Goal: Task Accomplishment & Management: Complete application form

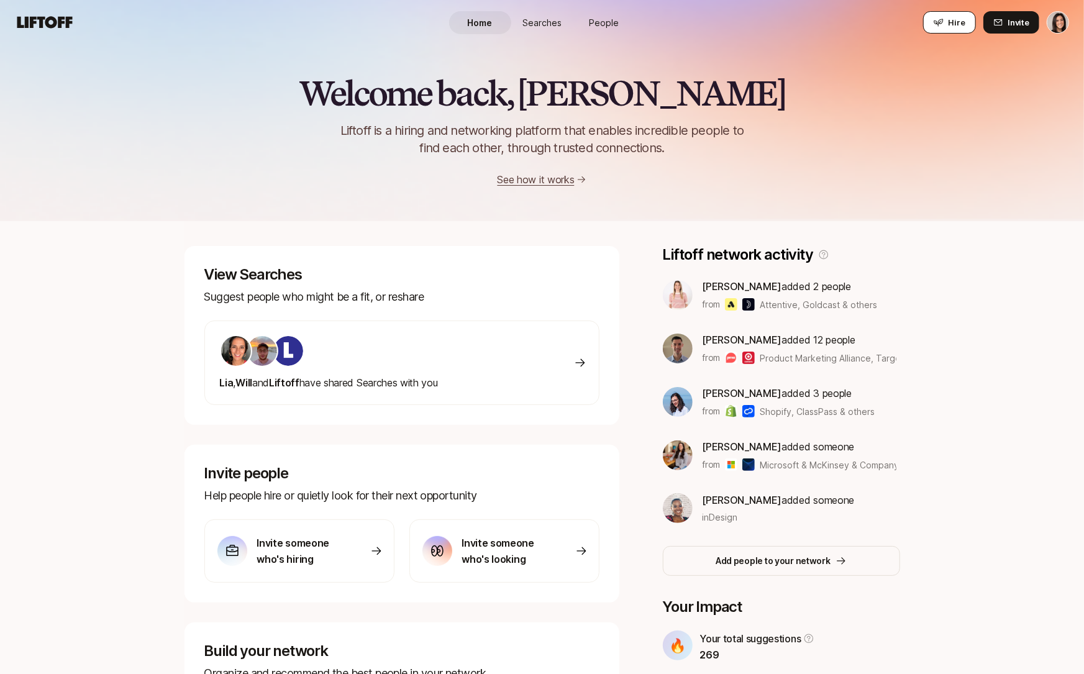
click at [951, 29] on button "Hire" at bounding box center [949, 22] width 53 height 22
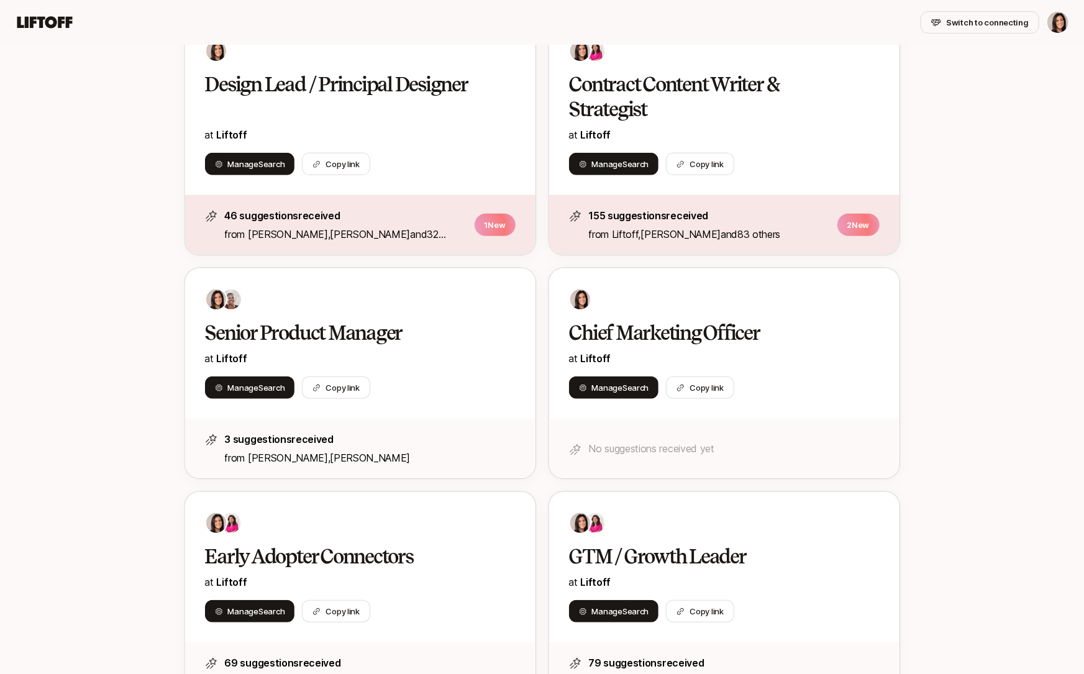
scroll to position [355, 0]
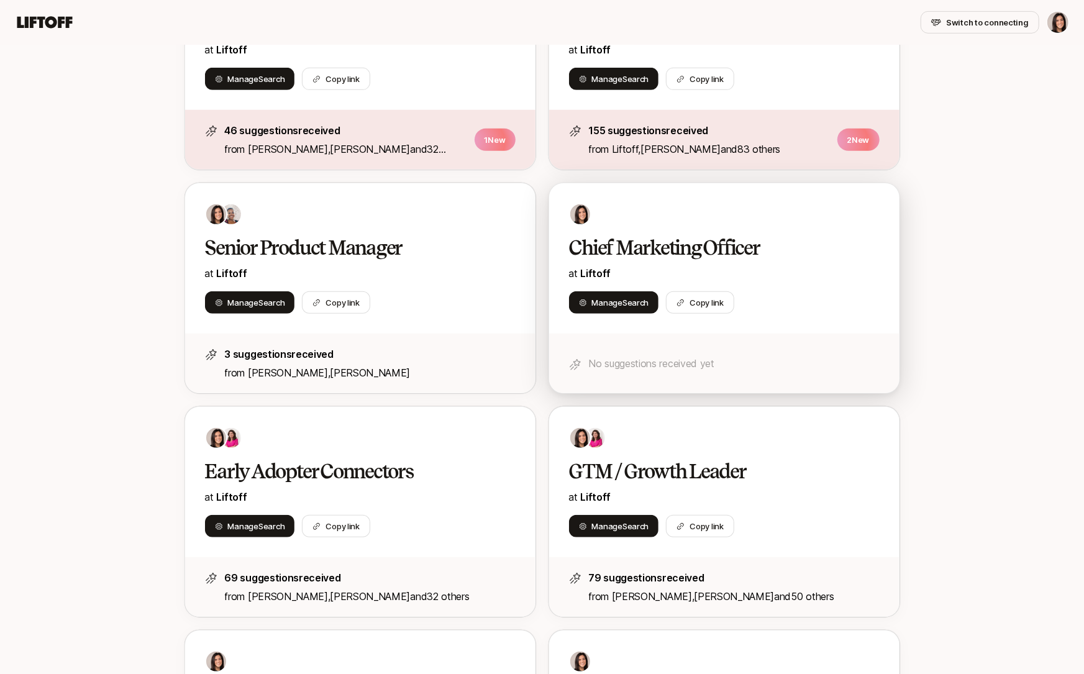
click at [808, 222] on div at bounding box center [724, 214] width 311 height 22
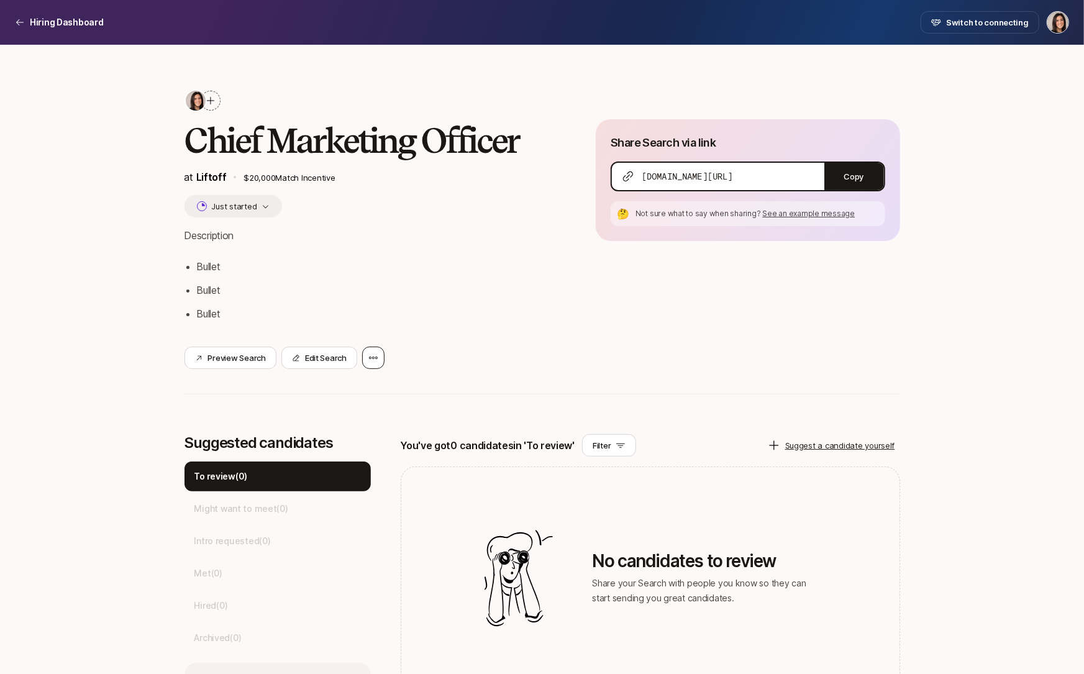
click at [375, 360] on icon at bounding box center [373, 358] width 10 height 10
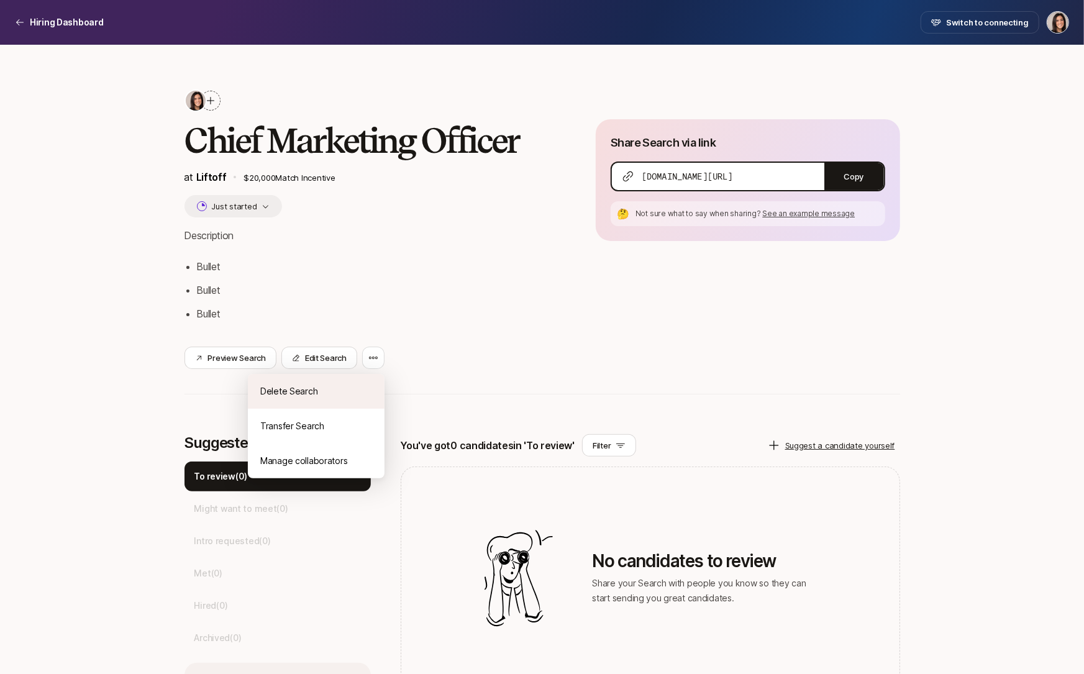
click at [373, 387] on div "Delete Search" at bounding box center [316, 391] width 137 height 35
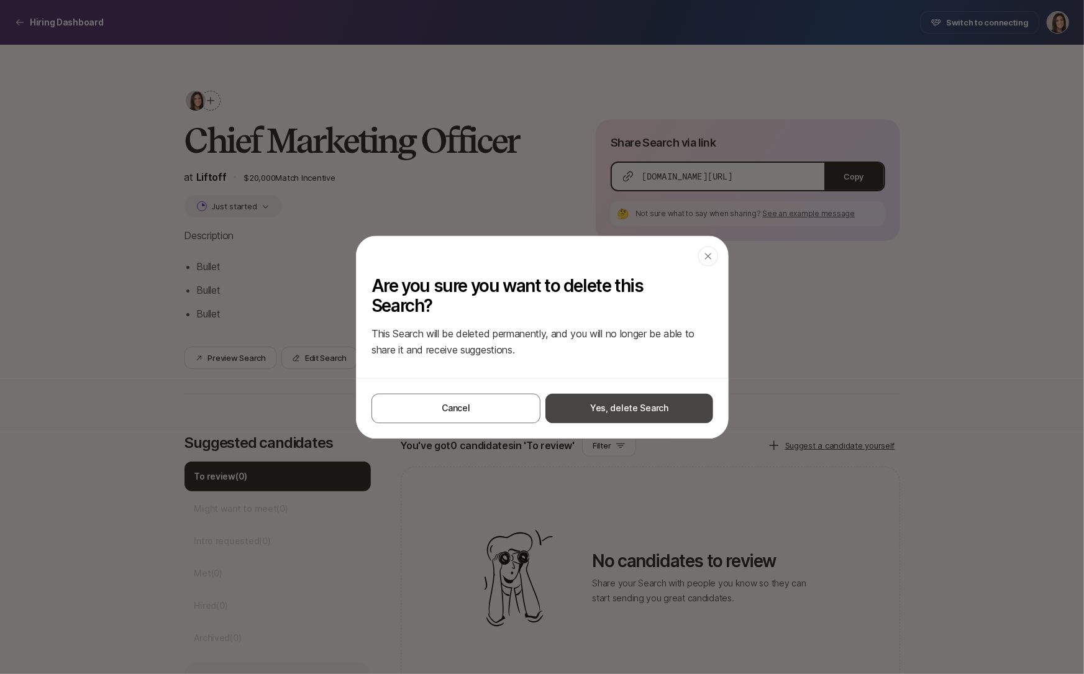
click at [588, 421] on button "Yes, delete Search" at bounding box center [629, 408] width 168 height 30
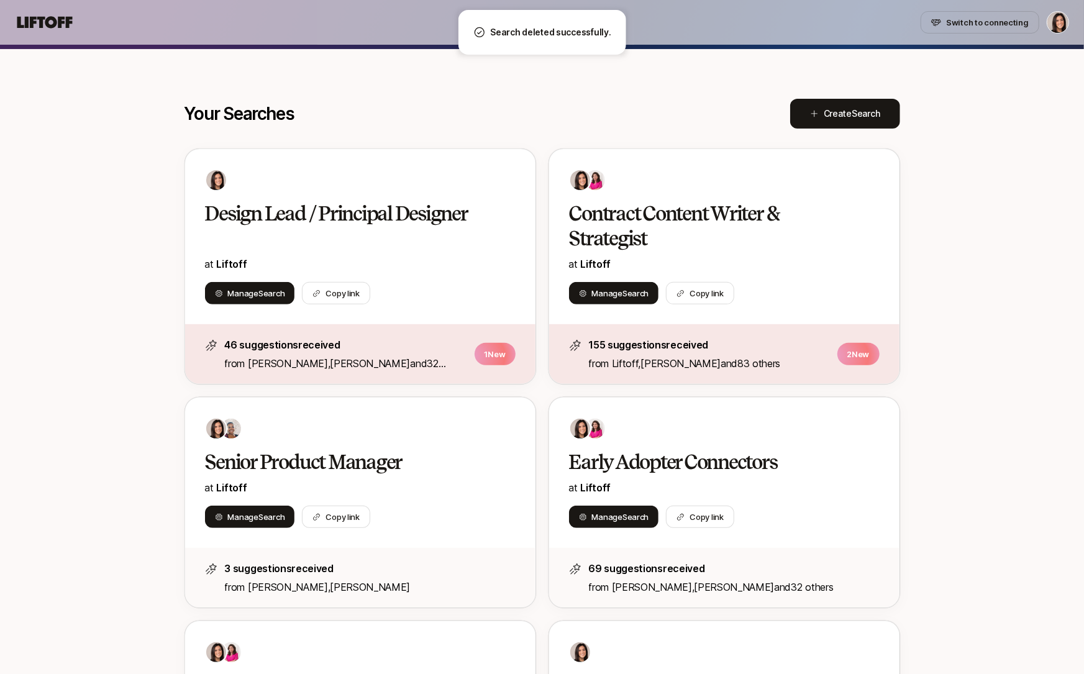
scroll to position [121, 0]
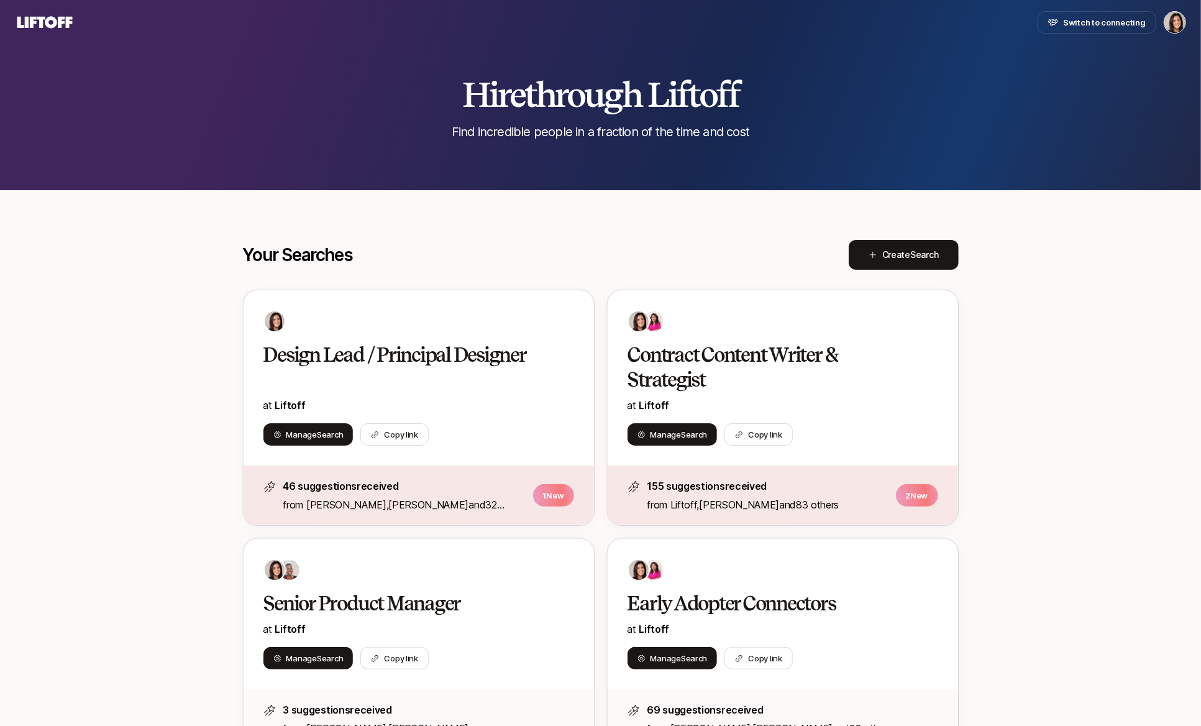
click at [1044, 116] on div "Hire through Liftoff Find incredible people in a fraction of the time and cost" at bounding box center [600, 108] width 1201 height 65
click at [903, 258] on span "Create Search" at bounding box center [910, 254] width 57 height 15
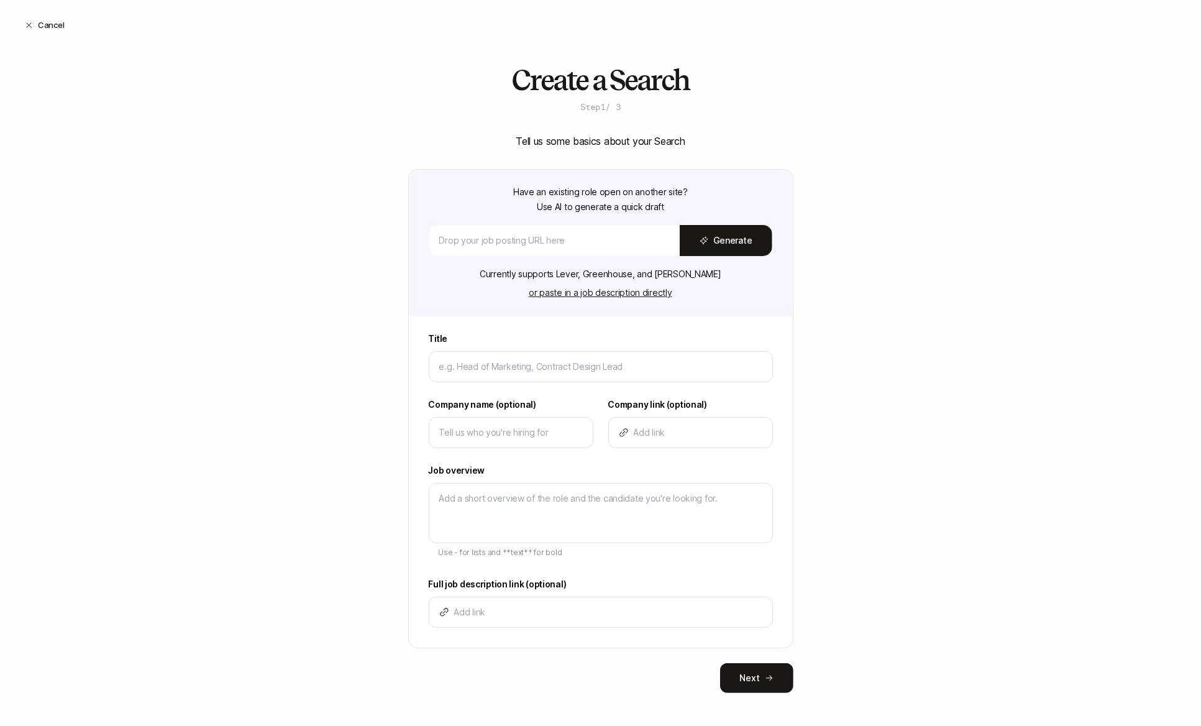
type input "C"
type textarea "x"
type input "Ch"
type textarea "x"
type input "Chi"
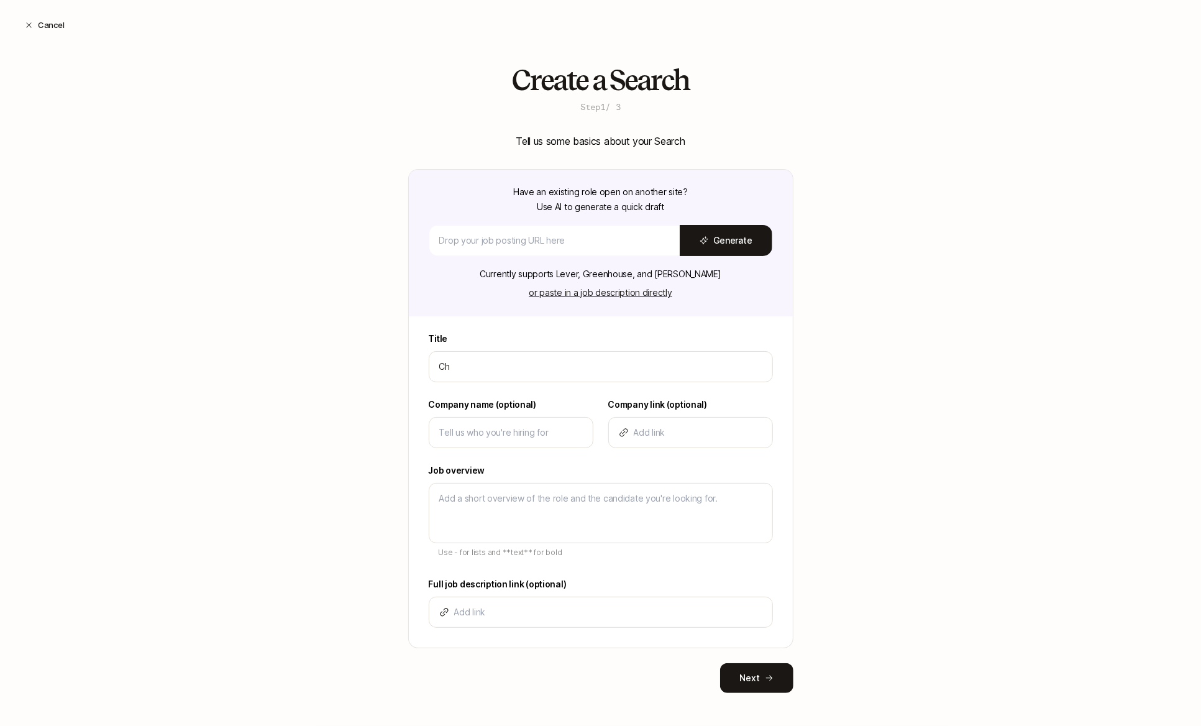
type textarea "x"
type input "Chie"
type textarea "x"
type input "Chief"
type textarea "x"
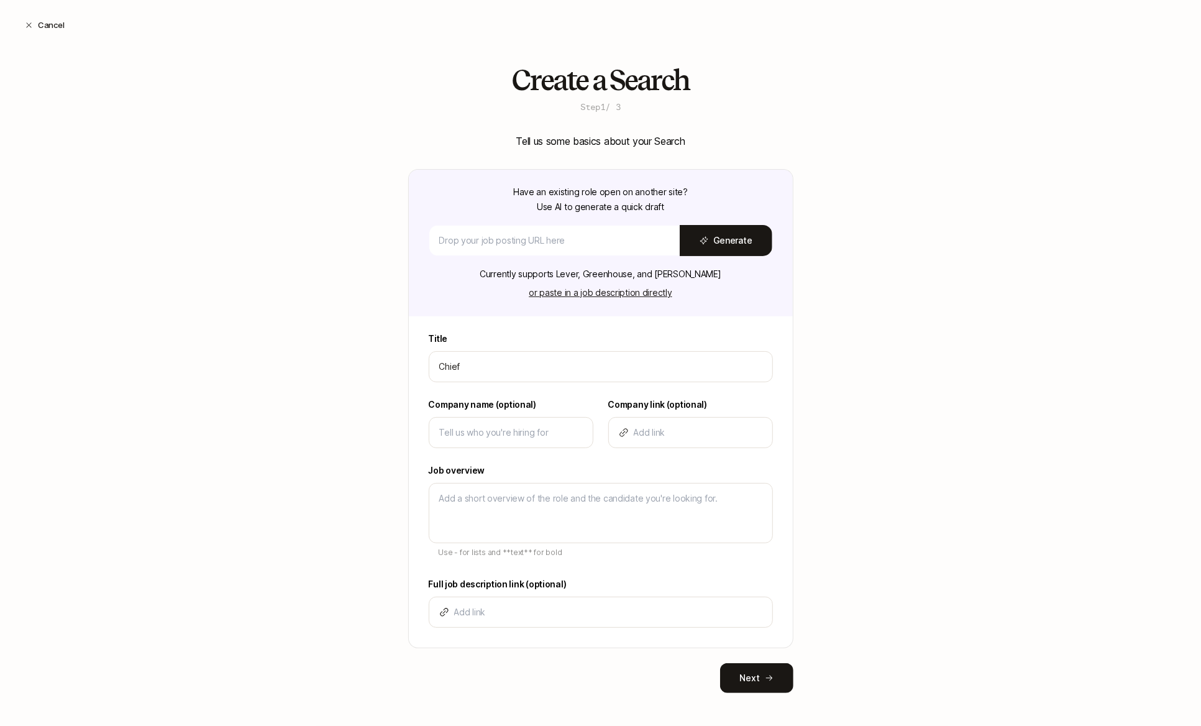
type input "Chief"
type textarea "x"
type input "Chief M"
type textarea "x"
type input "Chief Ma"
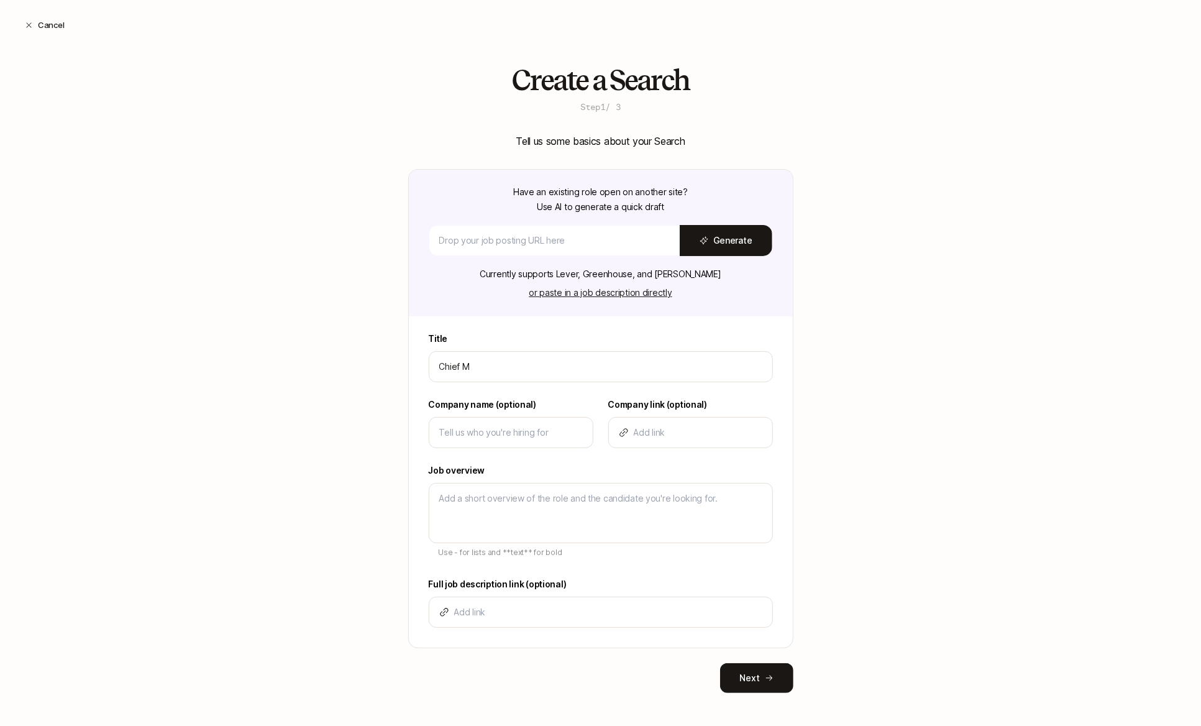
type textarea "x"
type input "Chief Mar"
type textarea "x"
type input "Chief Mark"
type textarea "x"
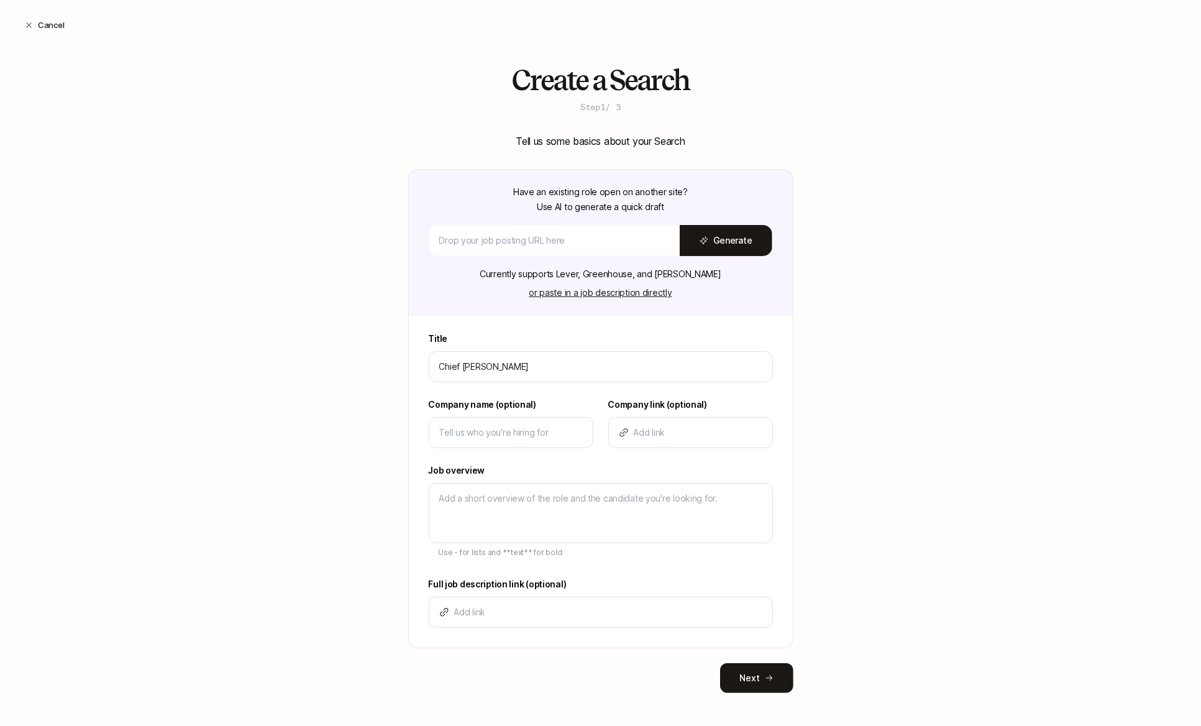
type input "Chief Marke"
type textarea "x"
type input "Chief Market"
type textarea "x"
type input "Chief Marketi"
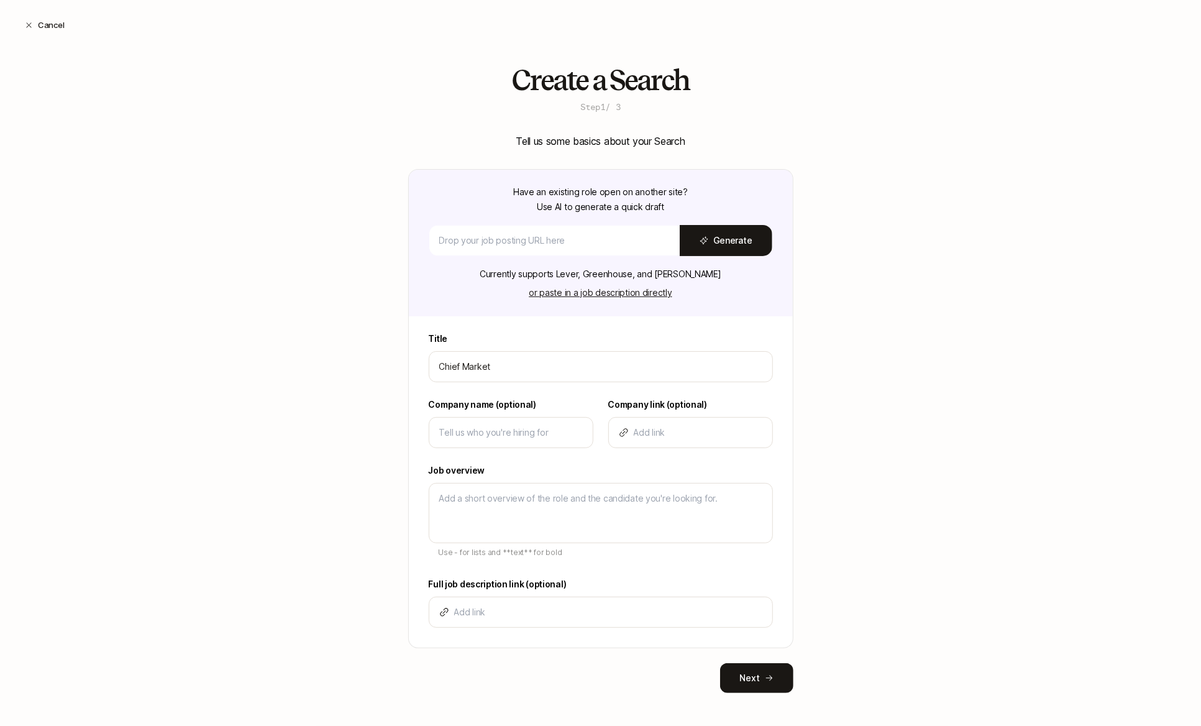
type textarea "x"
type input "Chief Marketin"
type textarea "x"
type input "Chief Marketing"
type textarea "x"
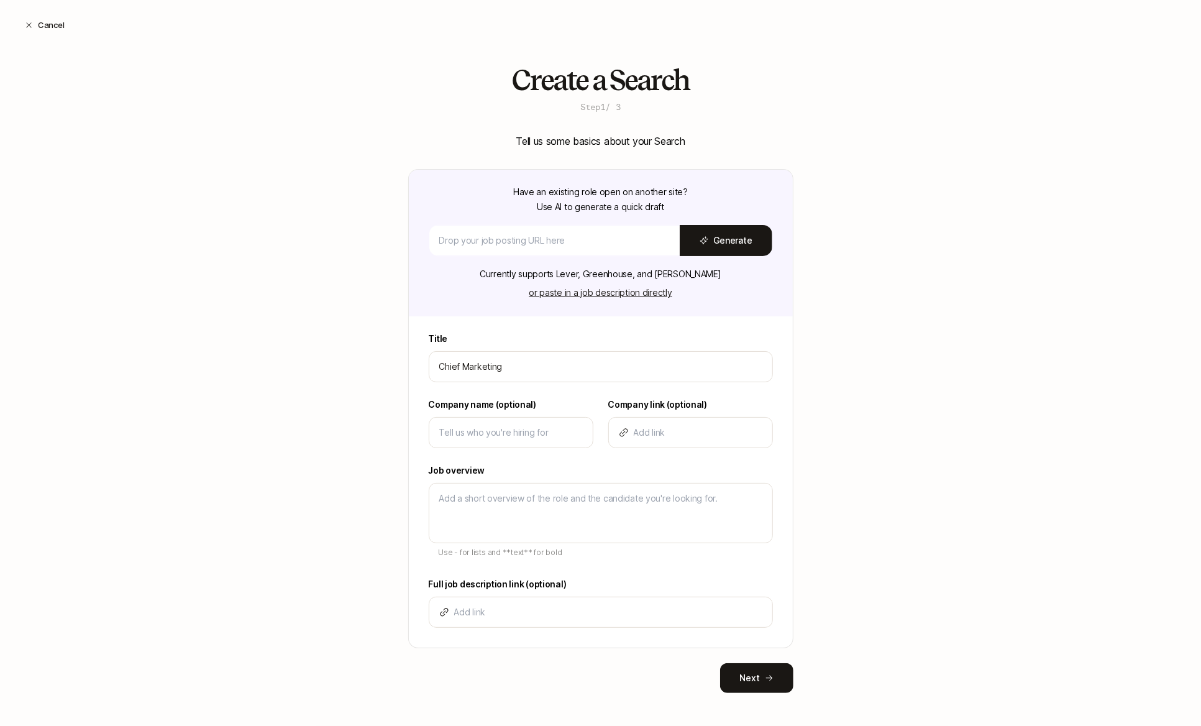
type input "Chief Marketing"
type textarea "x"
type input "Chief Marketing O"
type textarea "x"
type input "Chief Marketing Of"
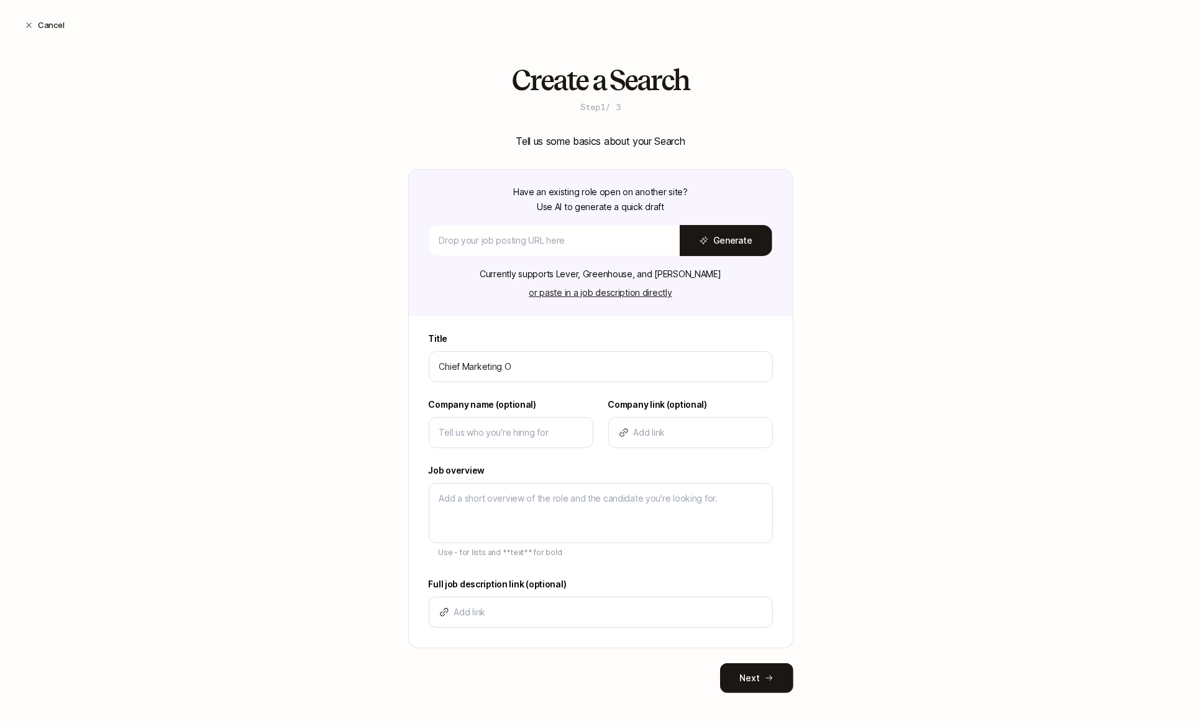
type textarea "x"
type input "Chief Marketing Off"
type textarea "x"
type input "Chief Marketing Offf"
type textarea "x"
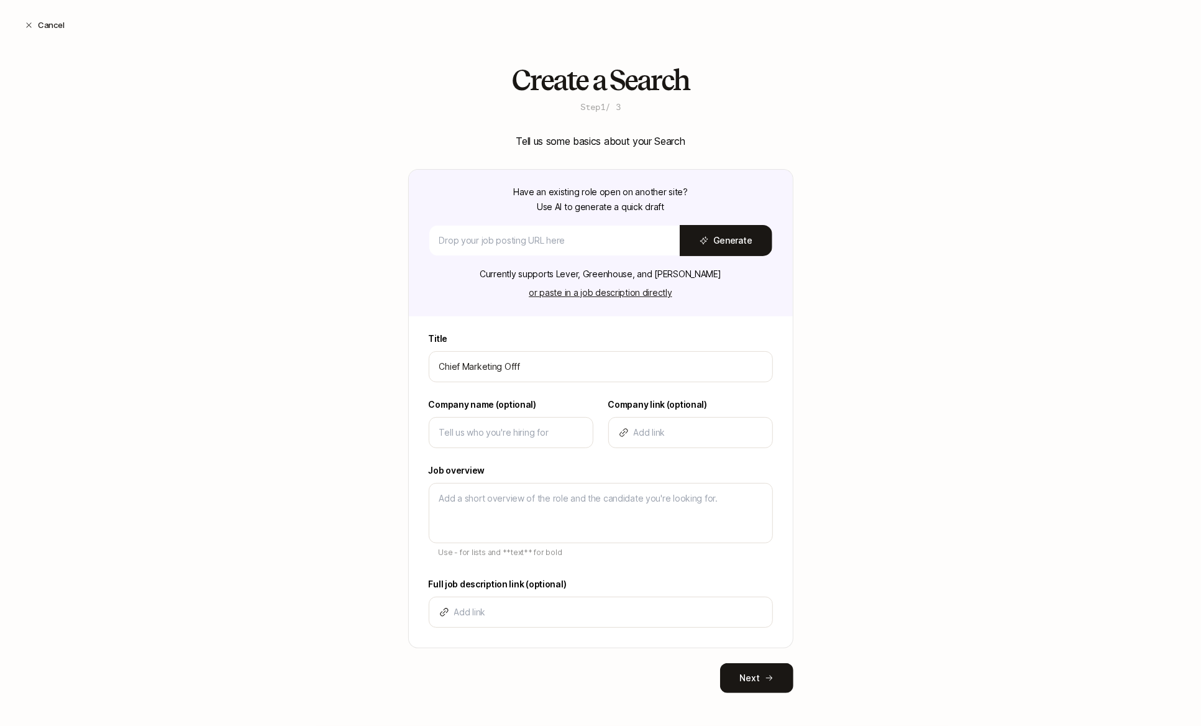
type input "Chief Marketing Offfi"
type textarea "x"
type input "Chief Marketing Offfic"
type textarea "x"
type input "Chief Marketing Offfice"
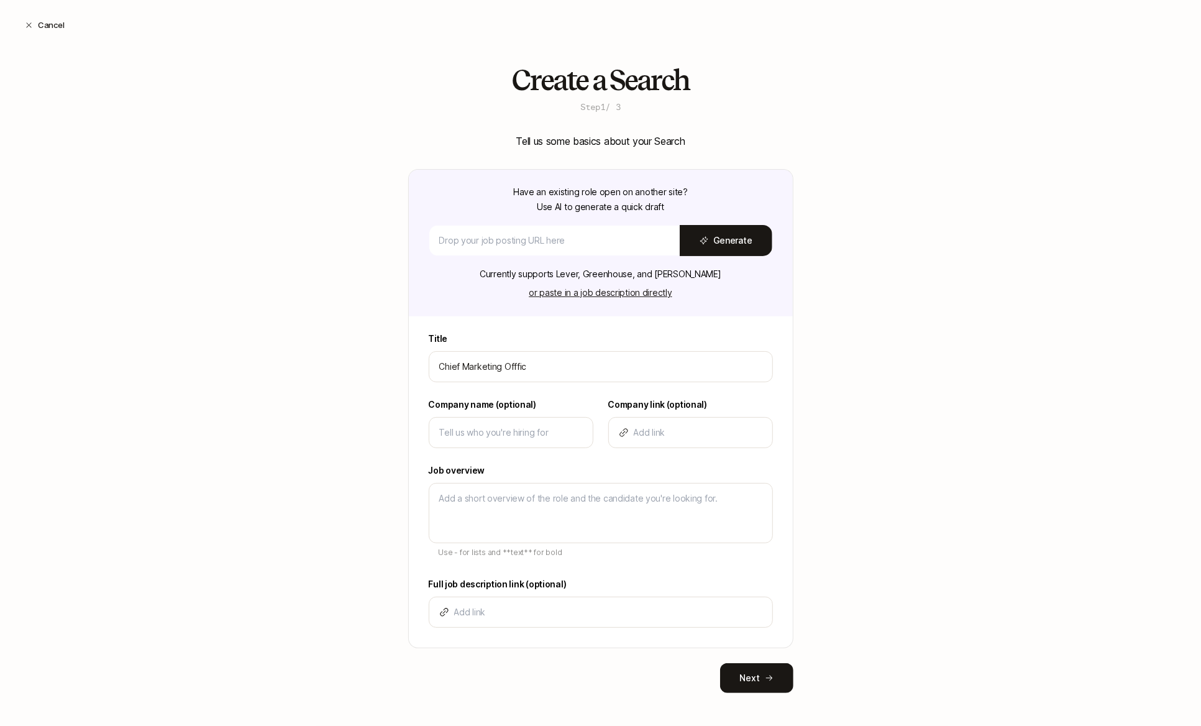
type textarea "x"
type input "Chief Marketing Offfic"
type textarea "x"
type input "Chief Marketing Offfi"
type textarea "x"
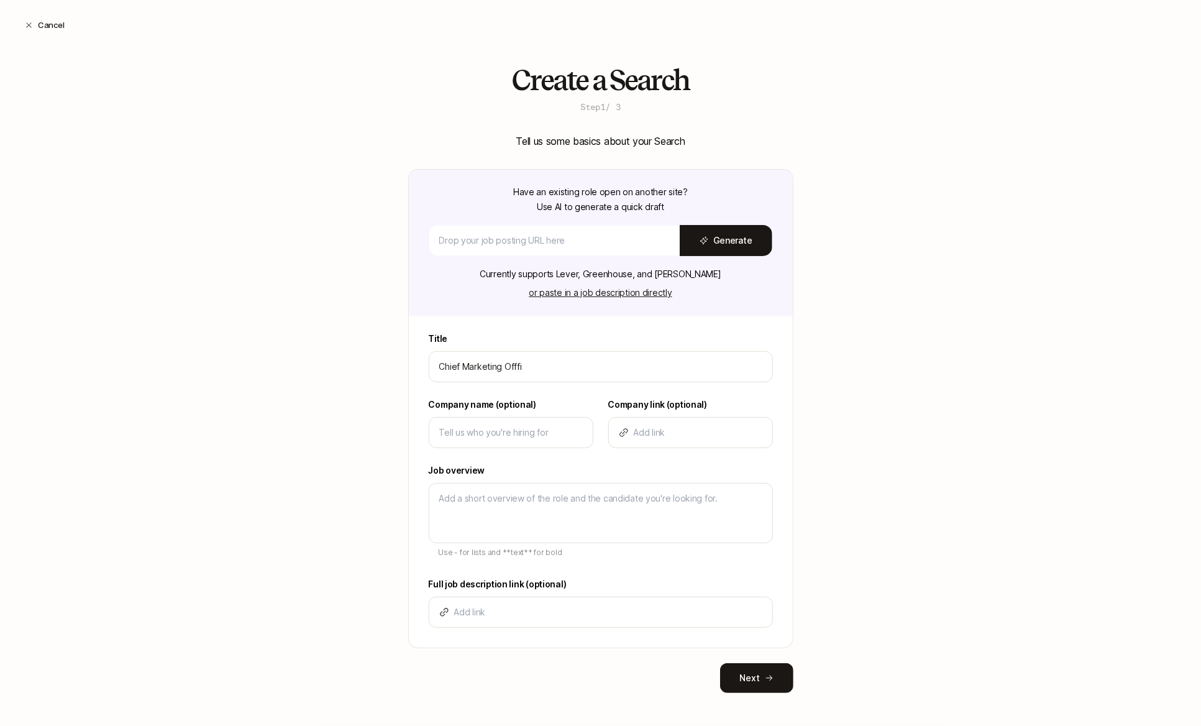
type input "Chief Marketing Offf"
type textarea "x"
type input "Chief Marketing Off"
type textarea "x"
type input "Chief Marketing Offi"
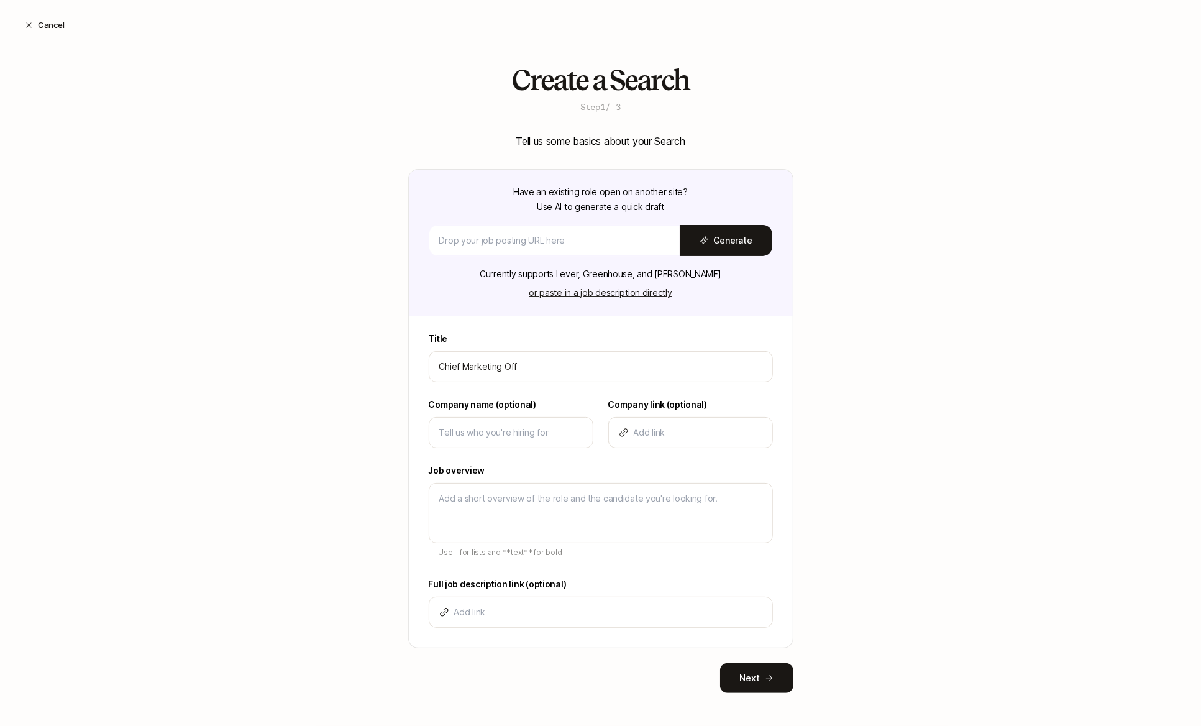
type textarea "x"
type input "Chief Marketing Offic"
type textarea "x"
type input "Chief Marketing Office"
type textarea "x"
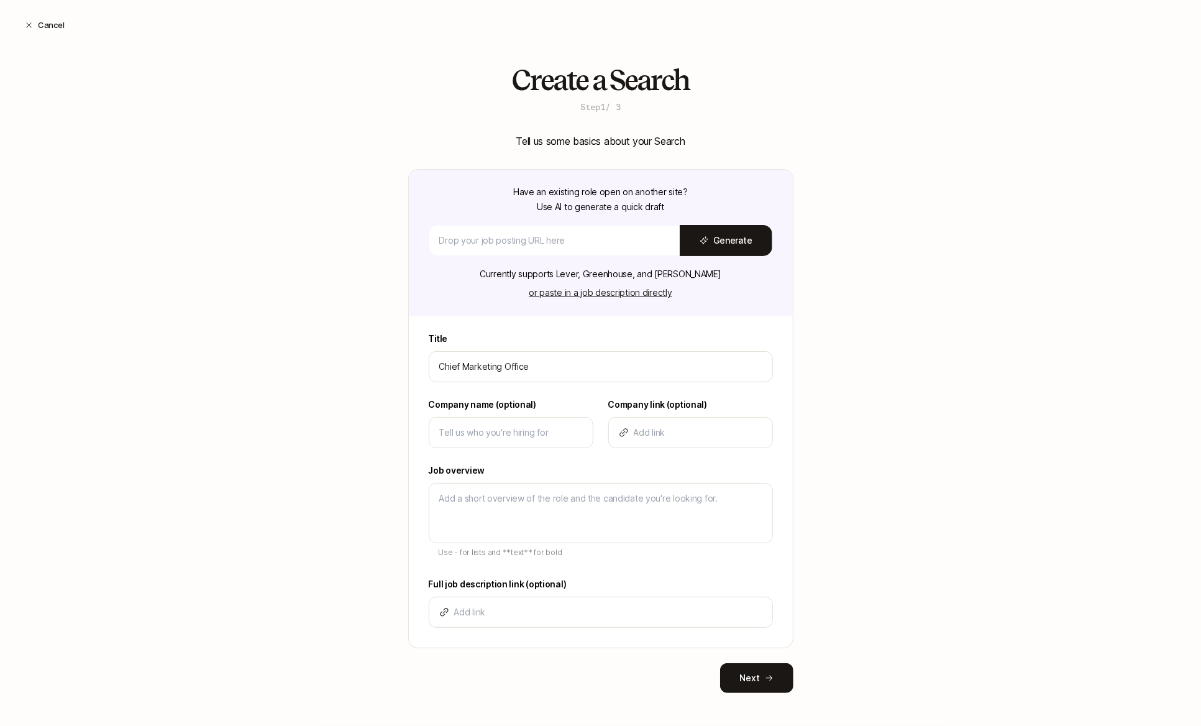
type input "Chief Marketing Officer"
type textarea "x"
type input "Chief Marketing Officer"
click at [493, 426] on input at bounding box center [511, 432] width 144 height 15
type input "L"
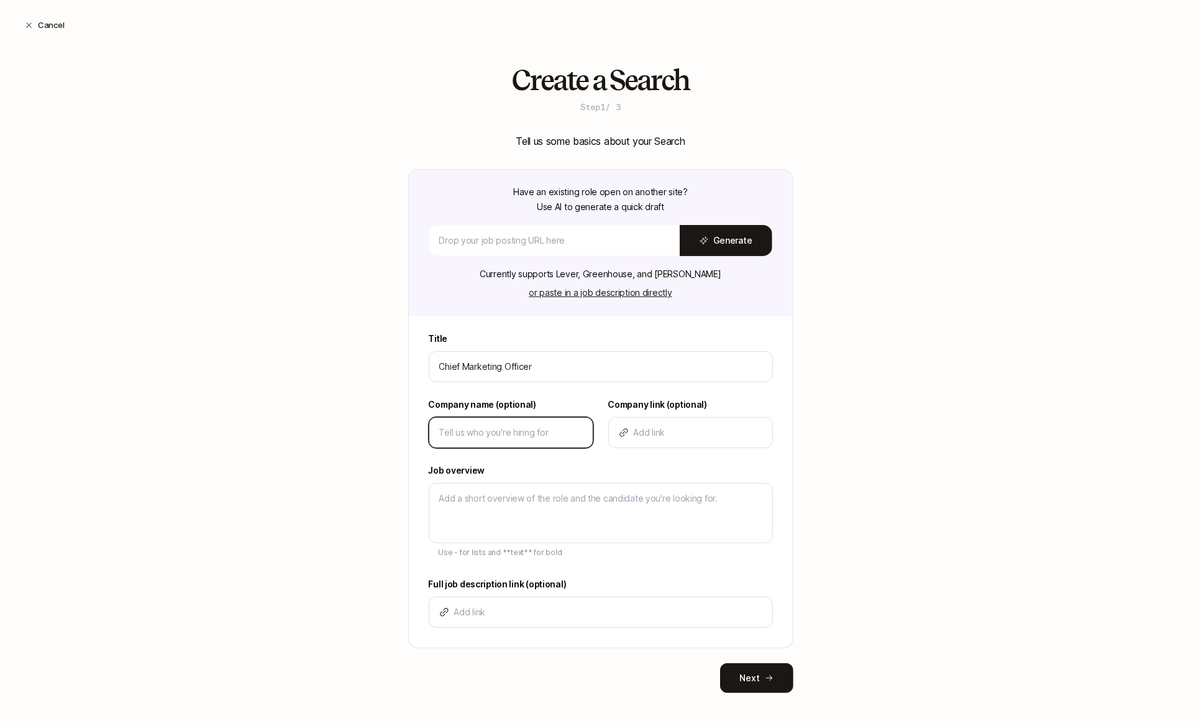
type textarea "x"
type input "Li"
type textarea "x"
type input "Lif"
type textarea "x"
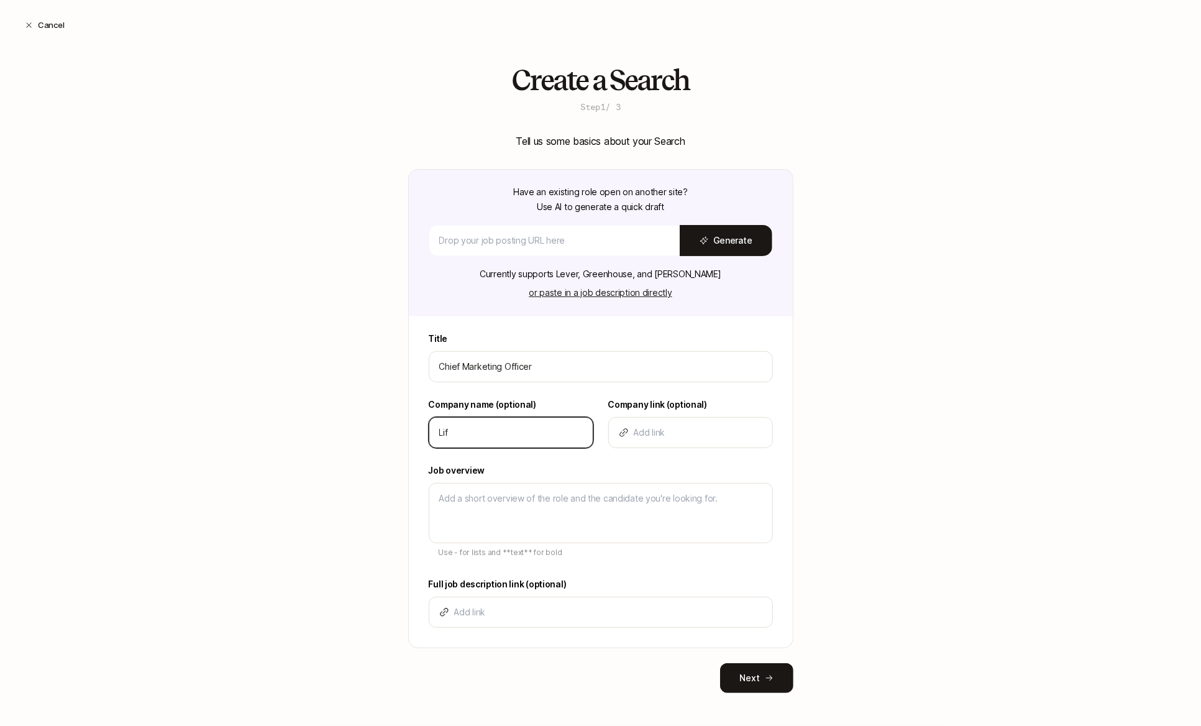
type input "Lift"
type textarea "x"
type input "Lifto"
type textarea "x"
type input "Liftof"
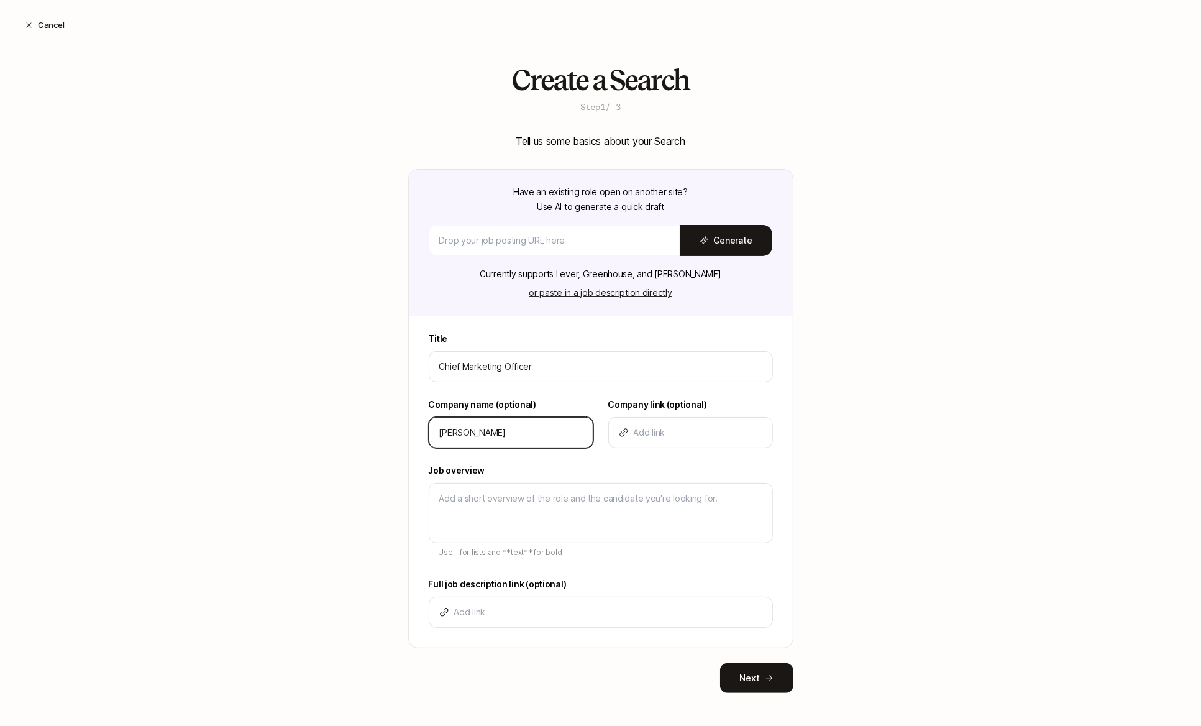
type textarea "x"
type input "Liftoff"
type textarea "x"
type input "Liftoff"
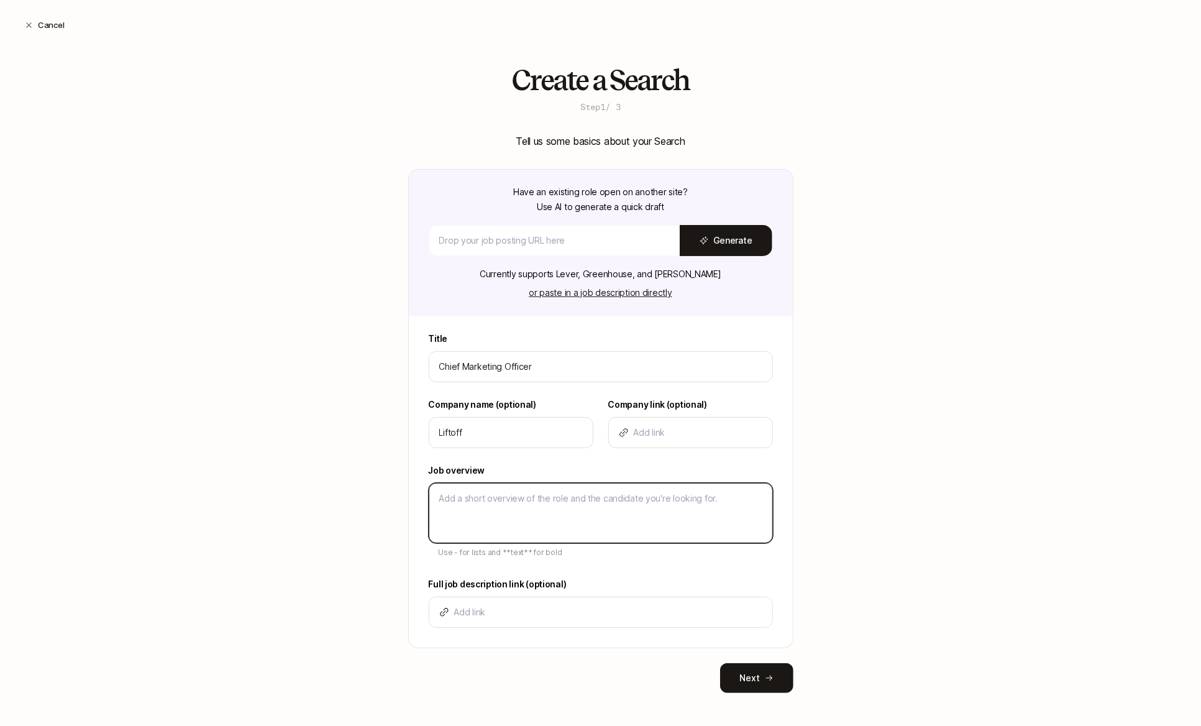
click at [460, 540] on textarea at bounding box center [601, 513] width 344 height 60
click at [482, 511] on textarea at bounding box center [601, 513] width 344 height 60
type textarea "D"
type textarea "x"
type textarea "De"
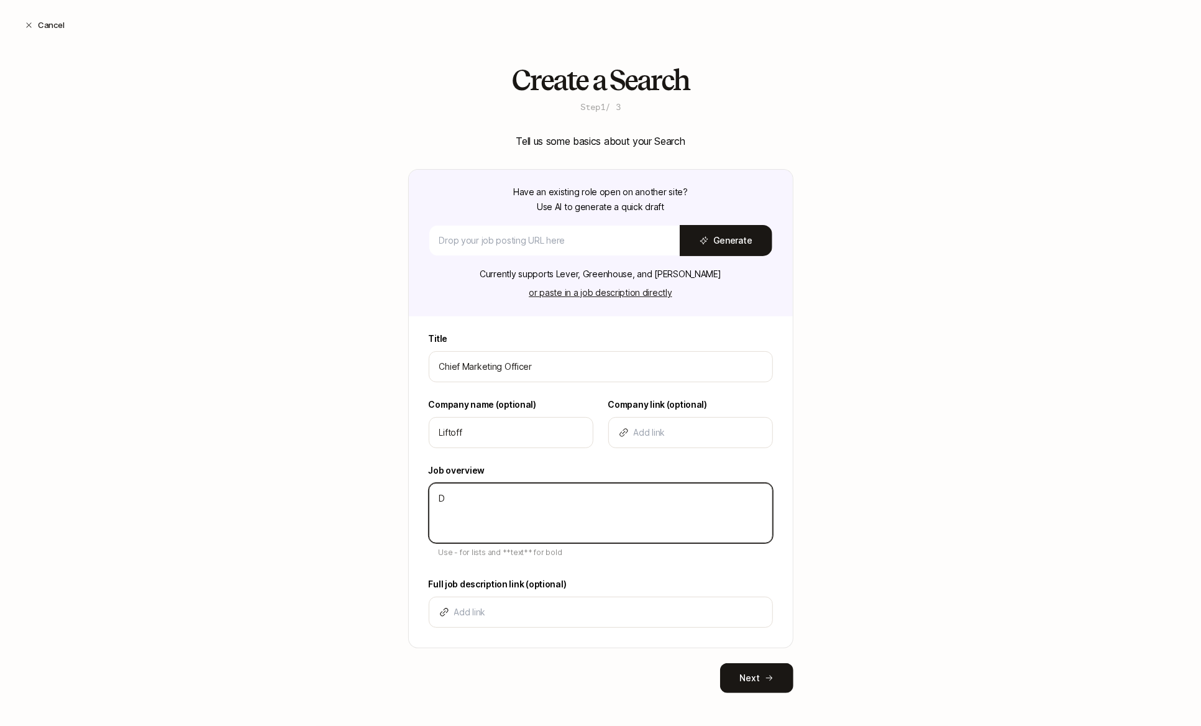
type textarea "x"
type textarea "Des"
type textarea "x"
type textarea "Desc"
type textarea "x"
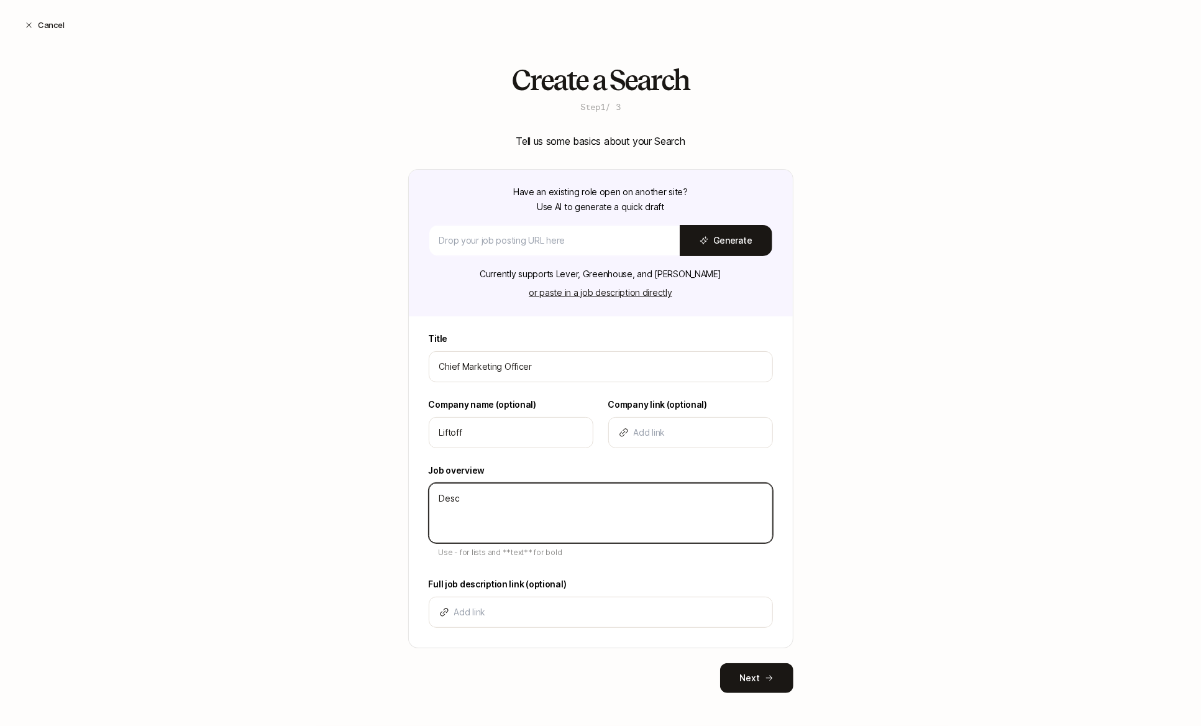
type textarea "Descr"
type textarea "x"
type textarea "Descri"
type textarea "x"
type textarea "Descrip"
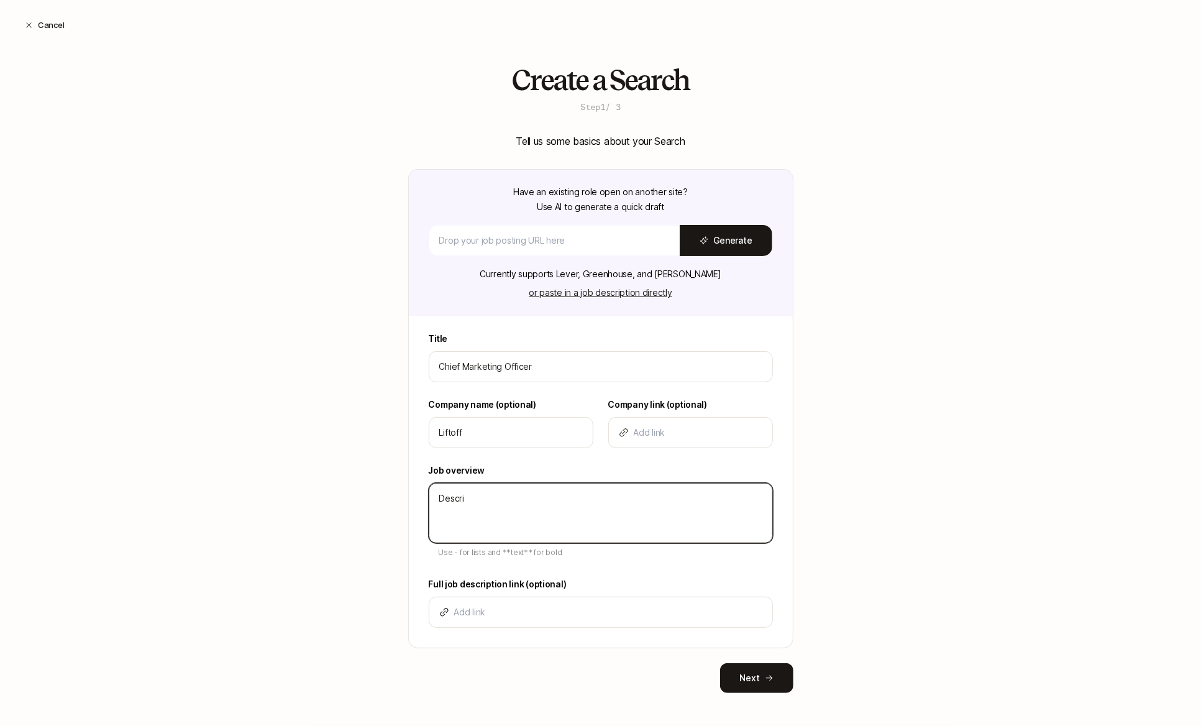
type textarea "x"
type textarea "Descript"
type textarea "x"
type textarea "Descripti"
type textarea "x"
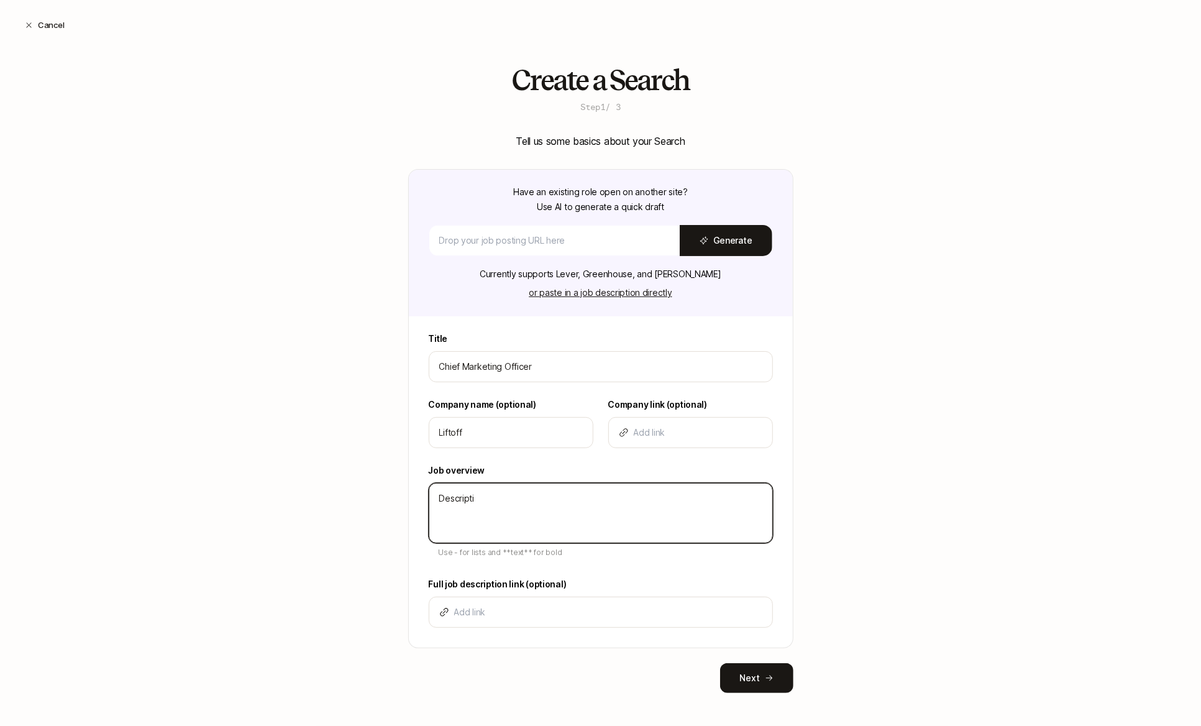
type textarea "Descriptio"
type textarea "x"
type textarea "Description"
type textarea "x"
type textarea "Description"
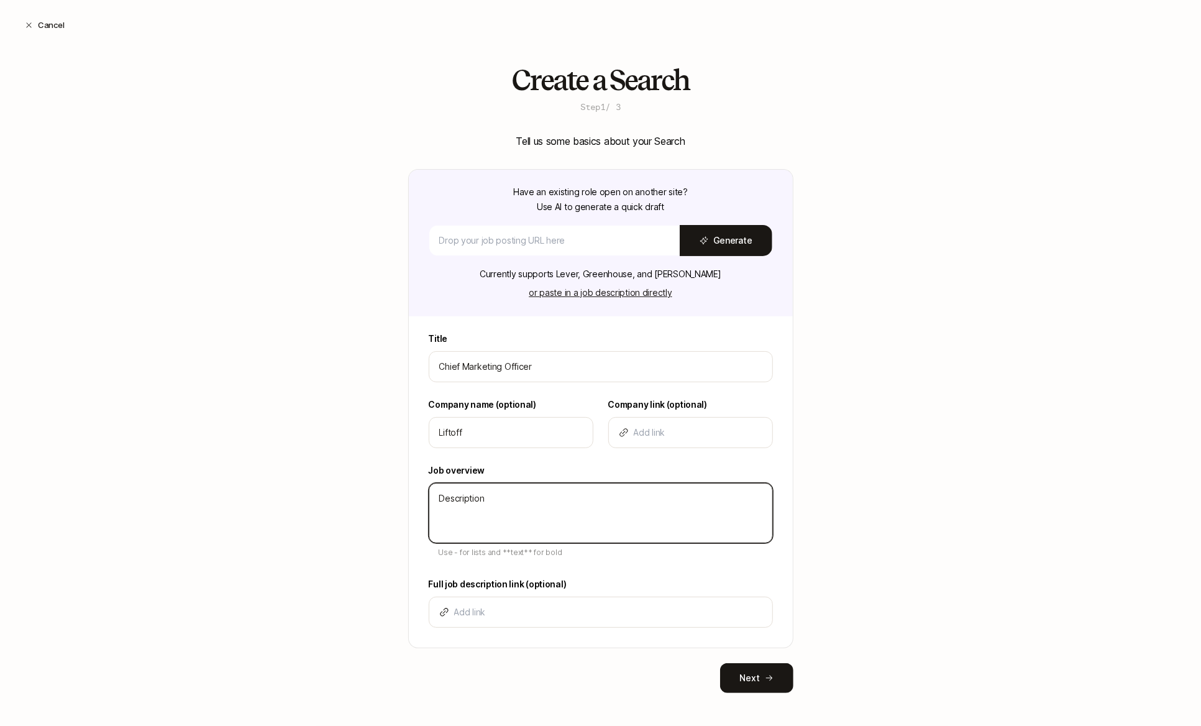
type textarea "x"
type textarea "Description -"
type textarea "x"
type textarea "Description -"
type textarea "x"
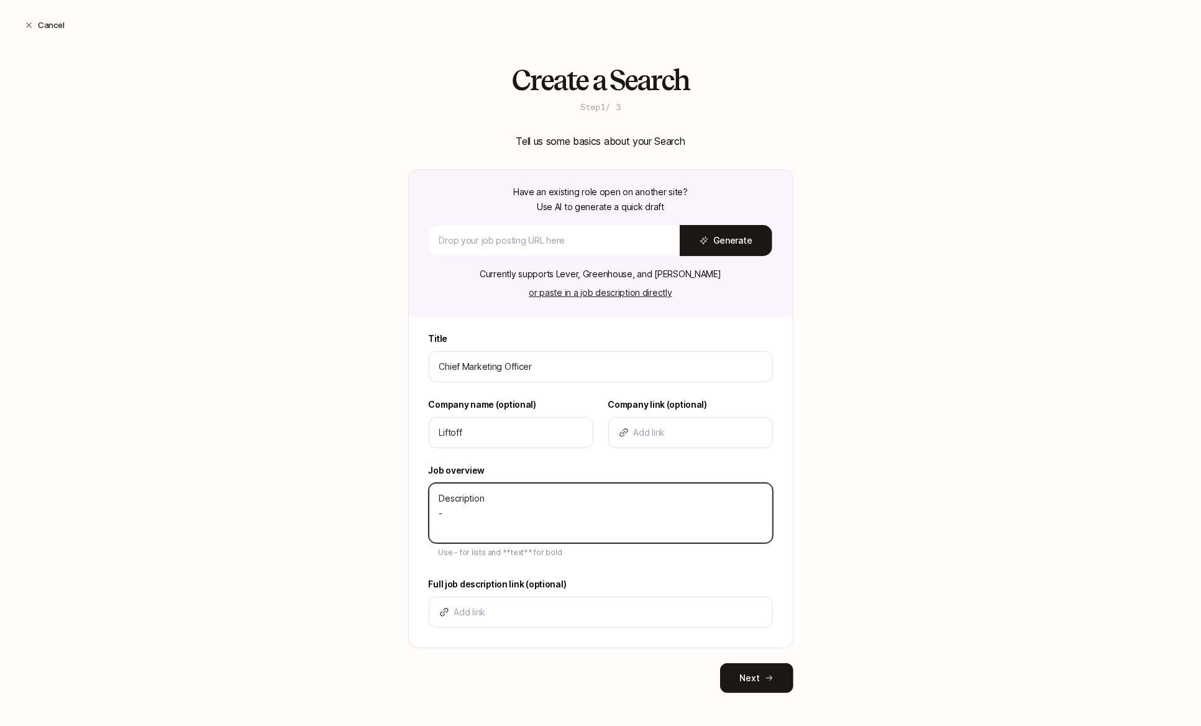
type textarea "Description - B"
type textarea "x"
type textarea "Description - Bu"
type textarea "x"
type textarea "Description - Bul"
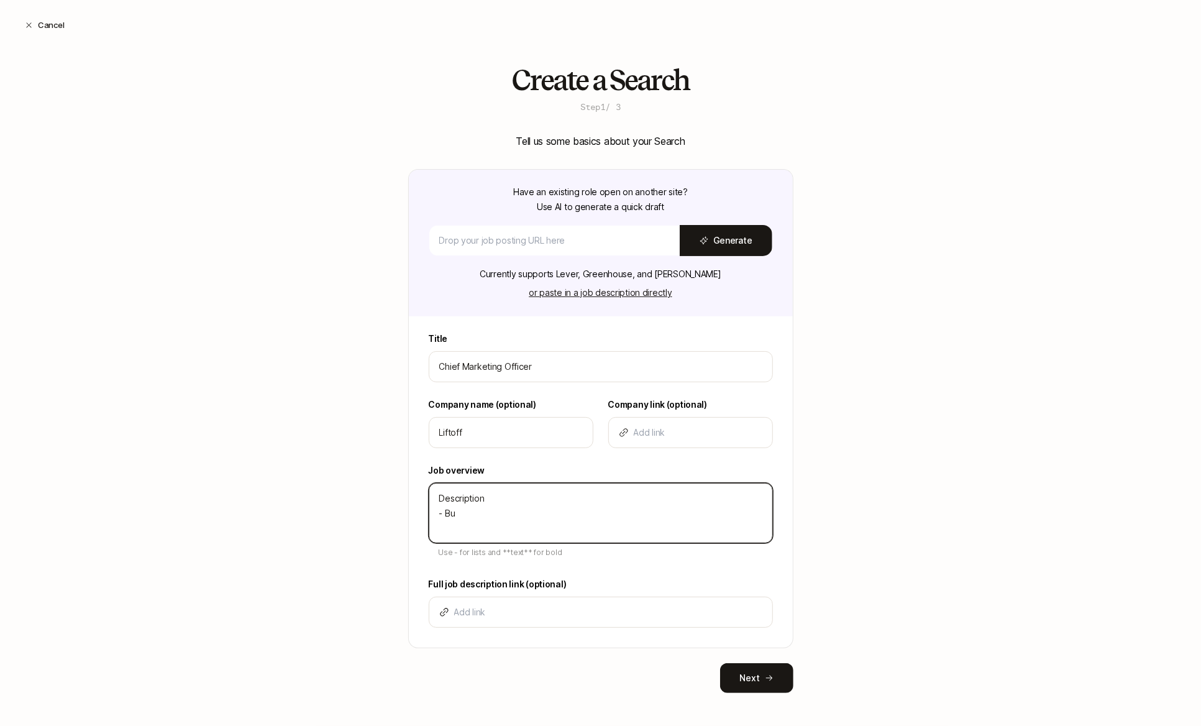
type textarea "x"
type textarea "Description - Bull"
type textarea "x"
type textarea "Description - Bulle"
type textarea "x"
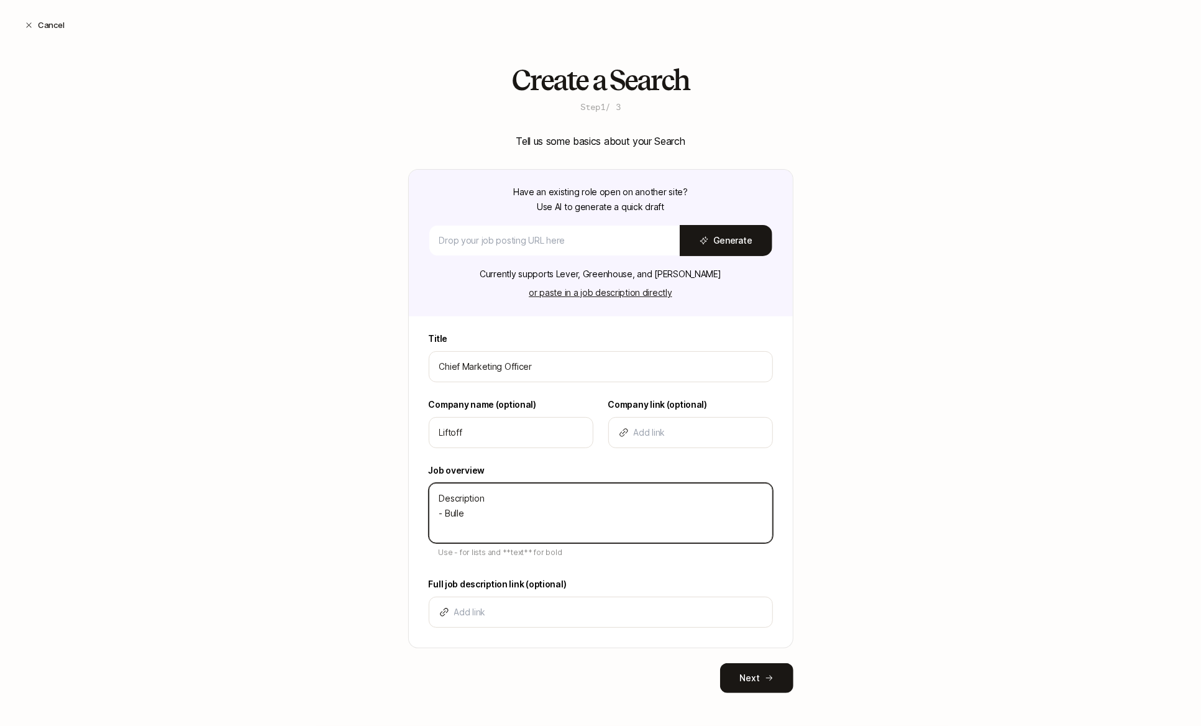
type textarea "Description - Bullet"
type textarea "x"
type textarea "Description - Bullet"
type textarea "x"
type textarea "Description - Bullet"
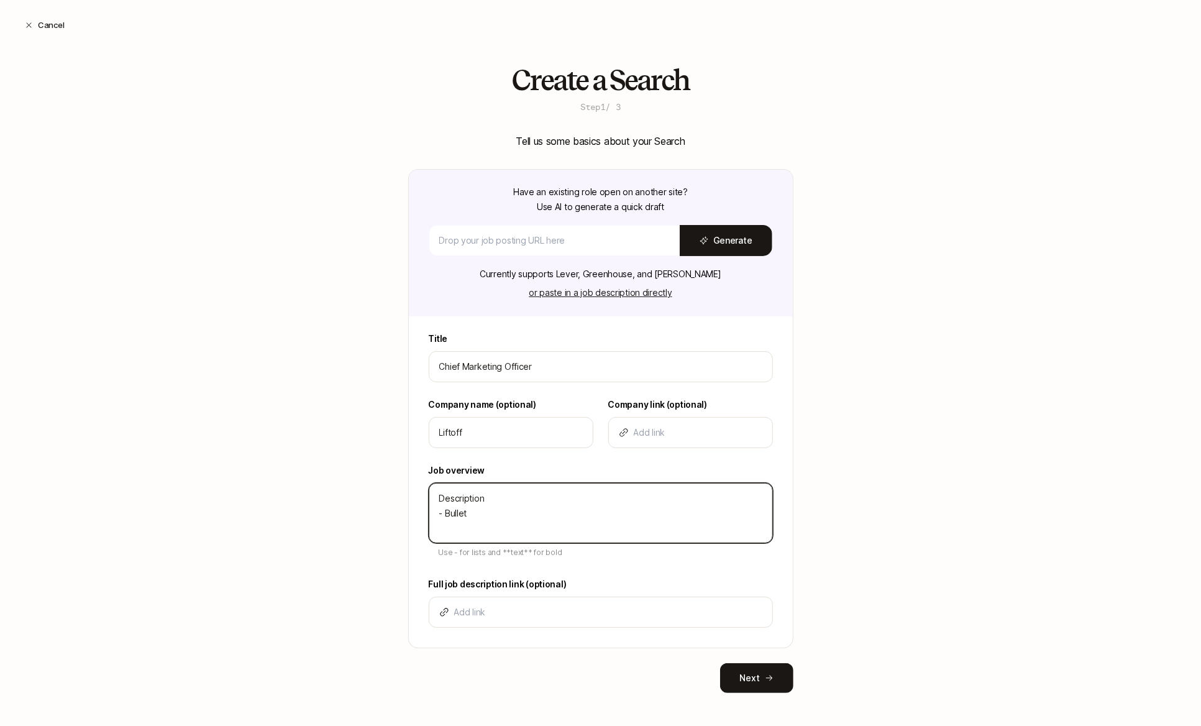
type textarea "x"
type textarea "Description - Bullet -"
type textarea "x"
type textarea "Description - Bullet -"
type textarea "x"
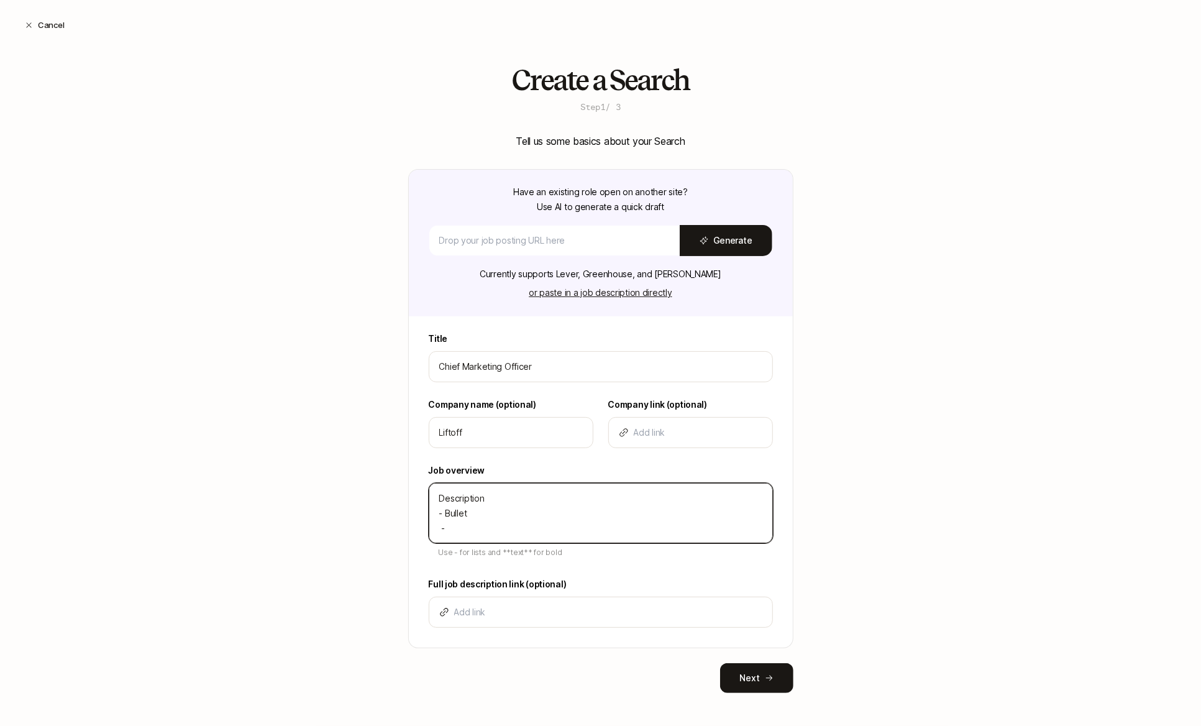
type textarea "Description - Bullet -"
type textarea "x"
type textarea "Description - Bullet"
type textarea "x"
type textarea "Description - Bullet"
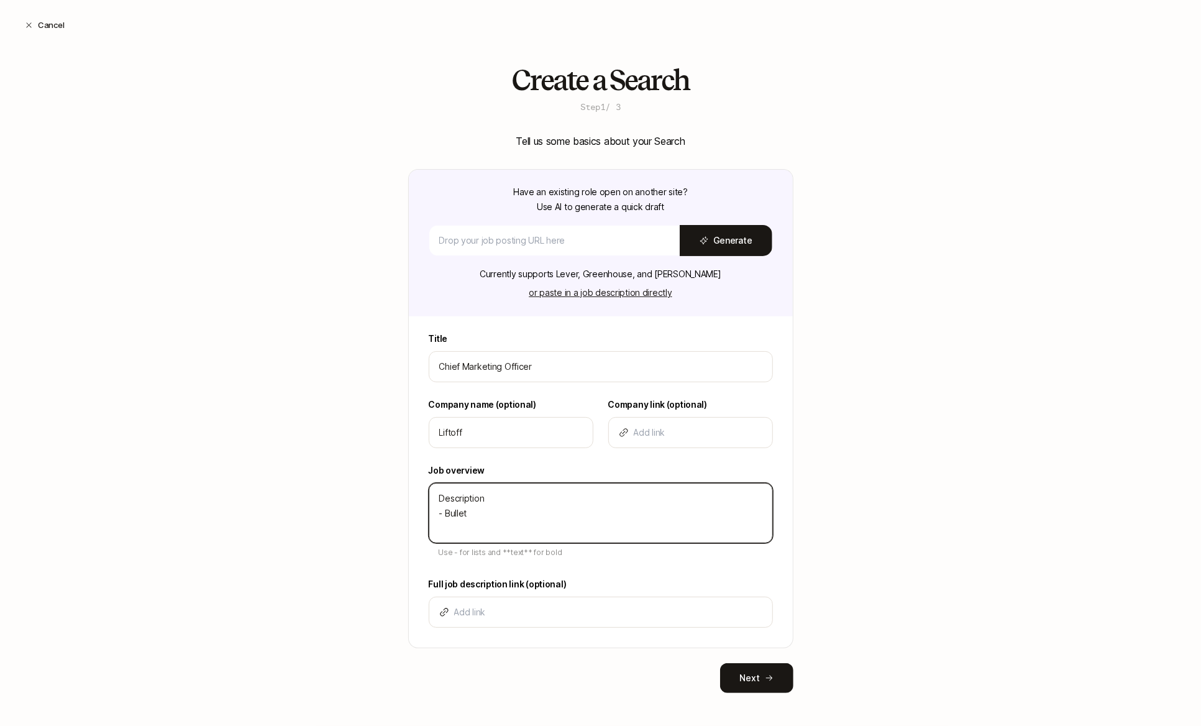
type textarea "x"
type textarea "Description - Bullet -"
type textarea "x"
type textarea "Description - Bullet -"
type textarea "x"
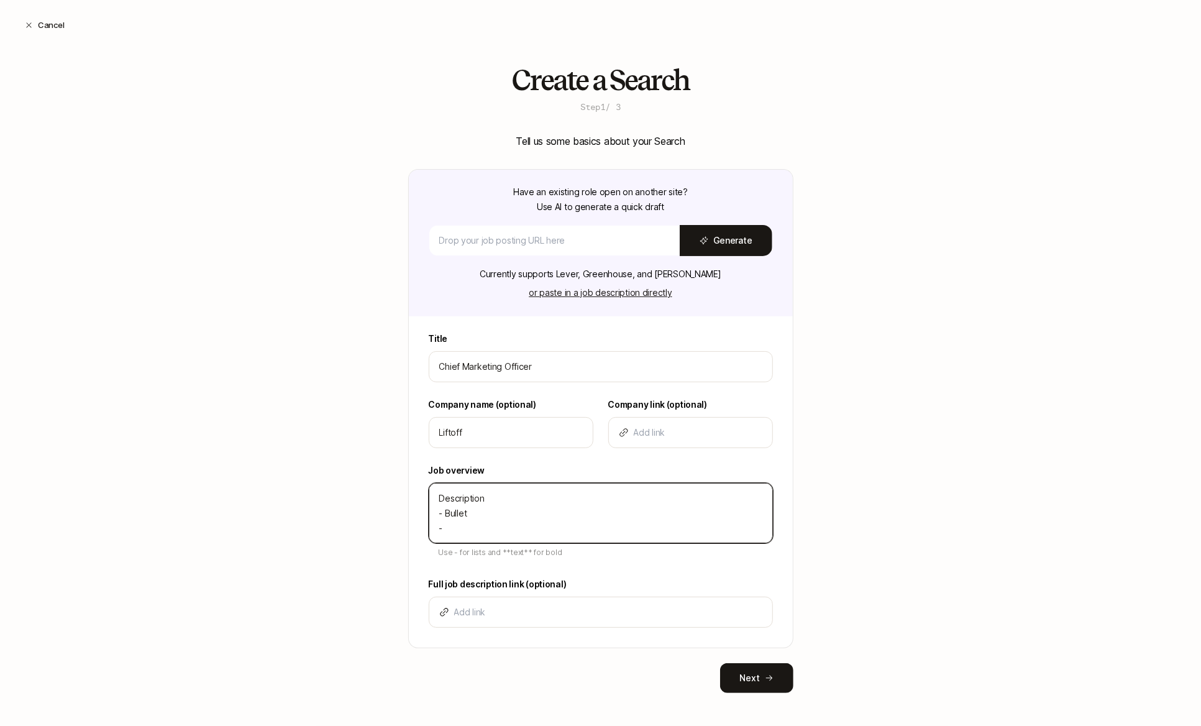
type textarea "Description - Bullet - B"
type textarea "x"
type textarea "Description - Bullet - Bu"
type textarea "x"
type textarea "Description - Bullet - Bul"
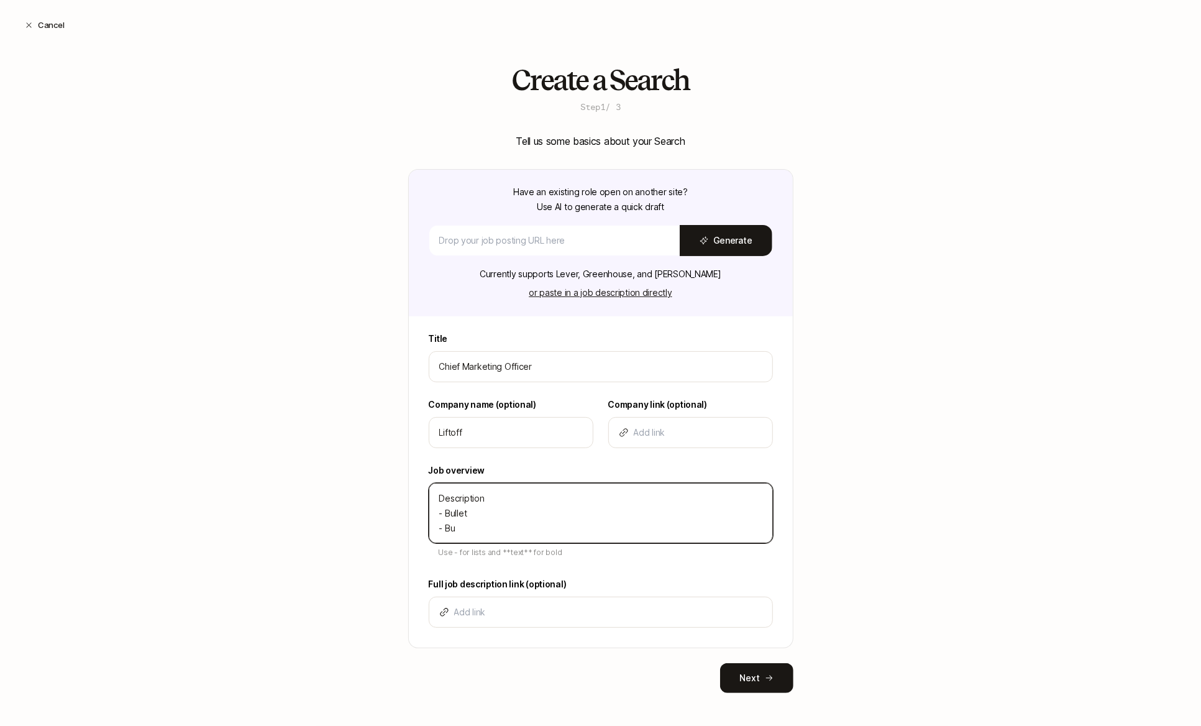
type textarea "x"
type textarea "Description - Bullet - Bull"
type textarea "x"
type textarea "Description - Bullet - Bulle"
type textarea "x"
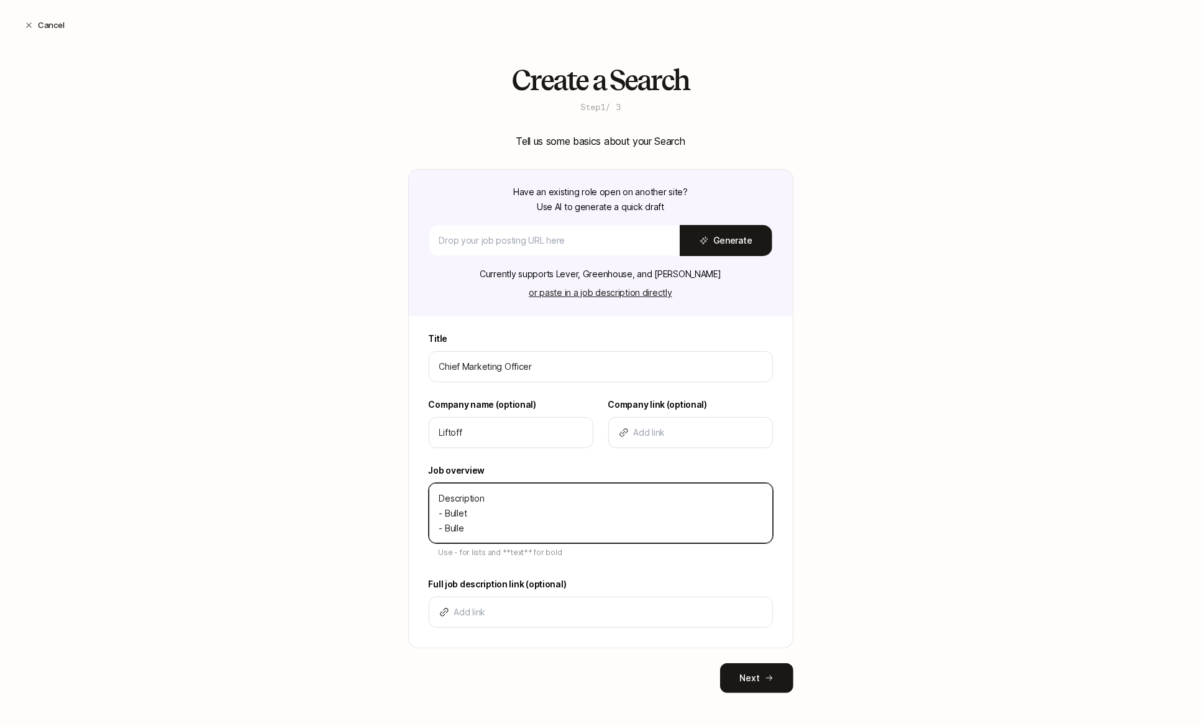
type textarea "Description - Bullet - Bullet"
type textarea "x"
type textarea "Description - Bullet - Bullet"
type textarea "x"
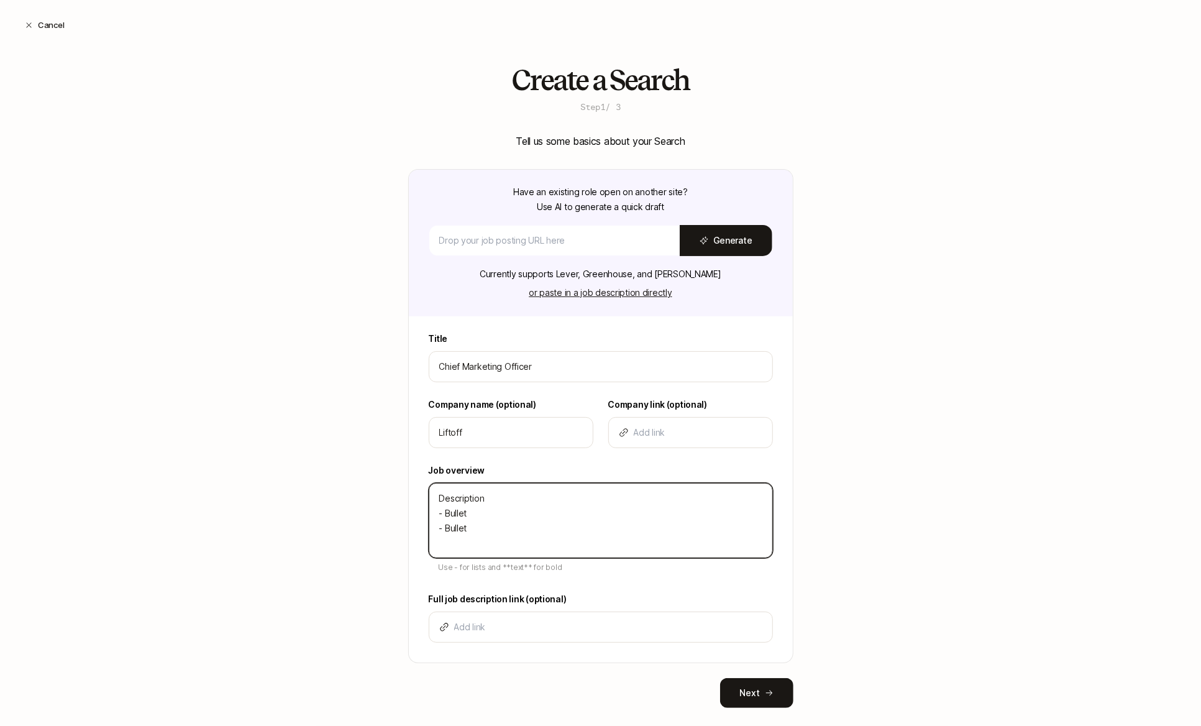
type textarea "Description - Bullet - Bullet -"
type textarea "x"
type textarea "Description - Bullet - Bullet -"
type textarea "x"
type textarea "Description - Bullet - Bullet - B"
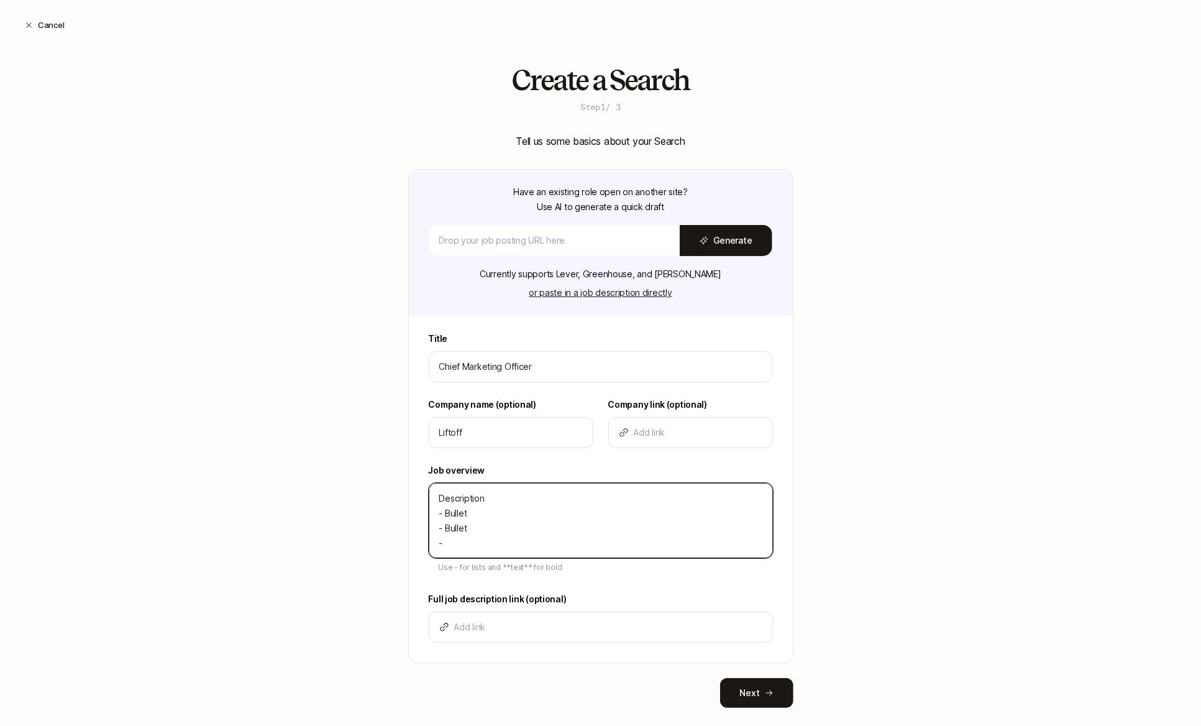
type textarea "x"
type textarea "Description - Bullet - Bullet - Bu"
type textarea "x"
type textarea "Description - Bullet - Bullet - Bul"
type textarea "x"
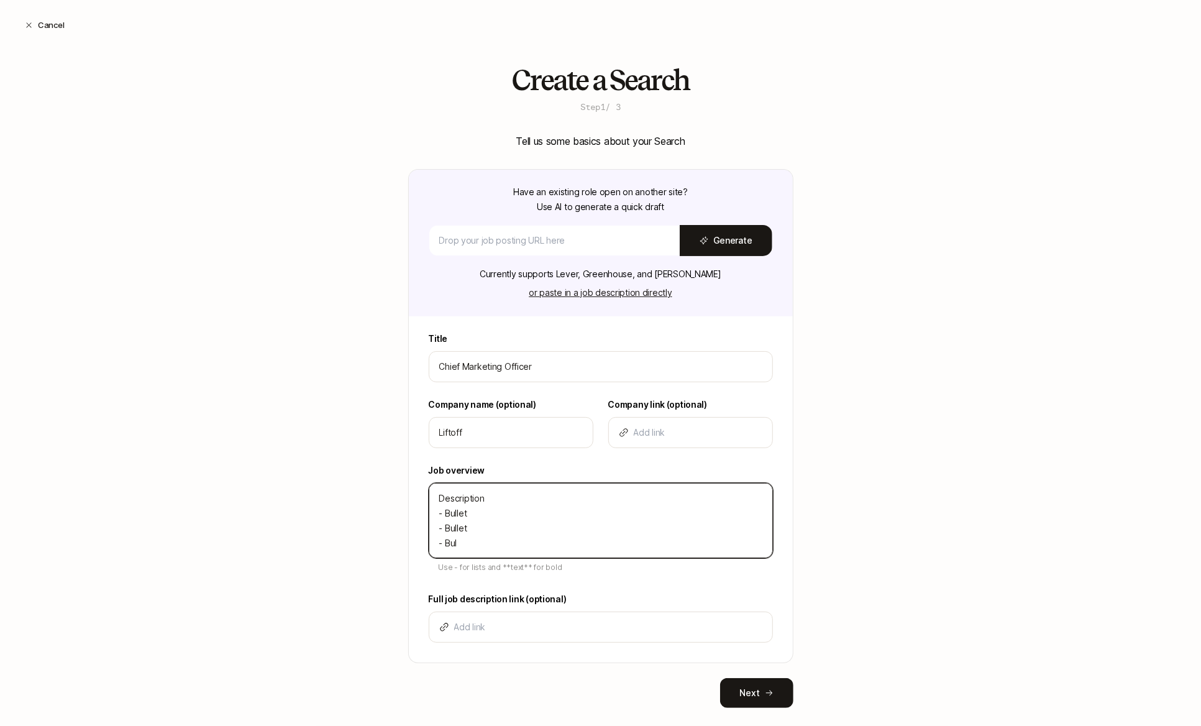
type textarea "Description - Bullet - Bullet - Bull"
type textarea "x"
type textarea "Description - Bullet - Bullet - Bulle"
type textarea "x"
type textarea "Description - Bullet - Bullet - Bullet"
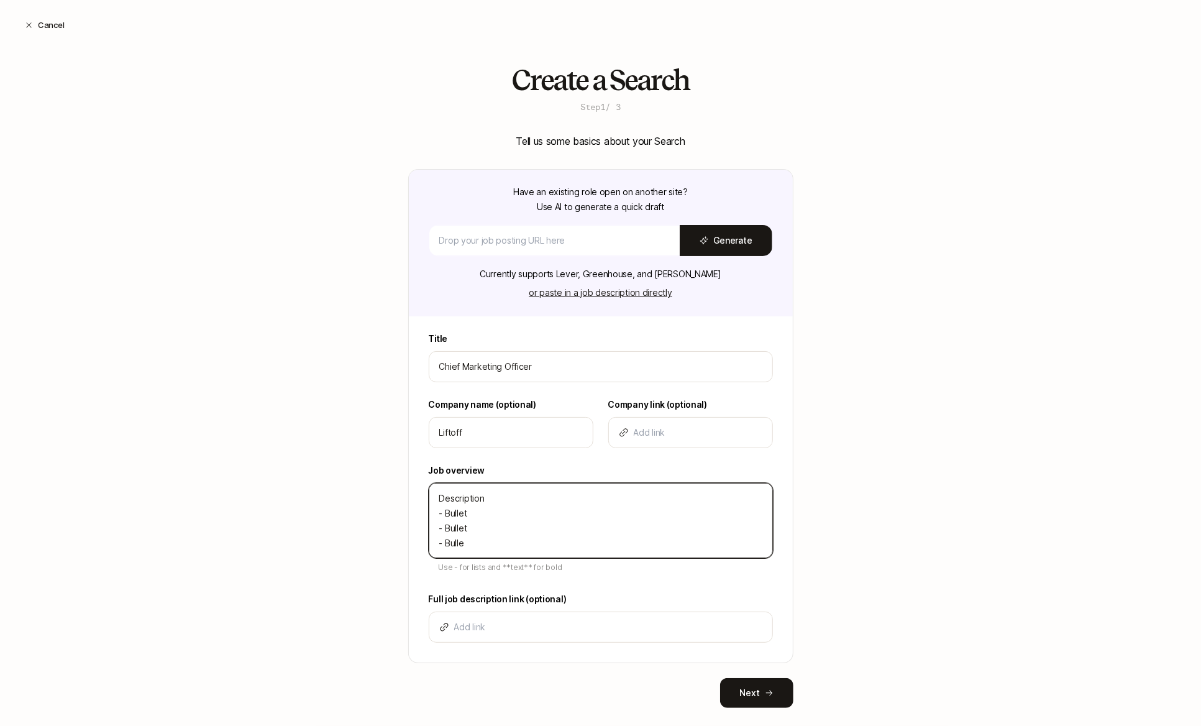
type textarea "x"
type textarea "Description - Bullet - Bullet - Bullet"
click at [335, 564] on div "Create a Search Step 1 / 3 Tell us some basics about your Search Have an existi…" at bounding box center [600, 406] width 1201 height 683
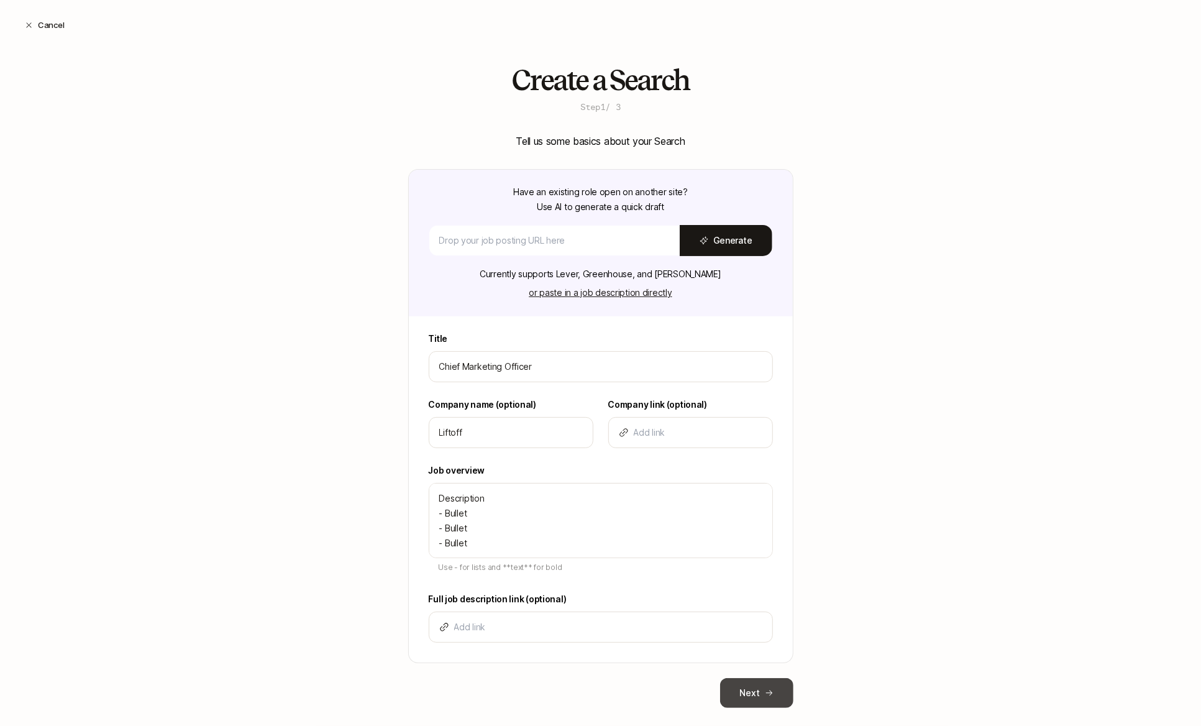
click at [743, 673] on button "Next" at bounding box center [756, 693] width 73 height 30
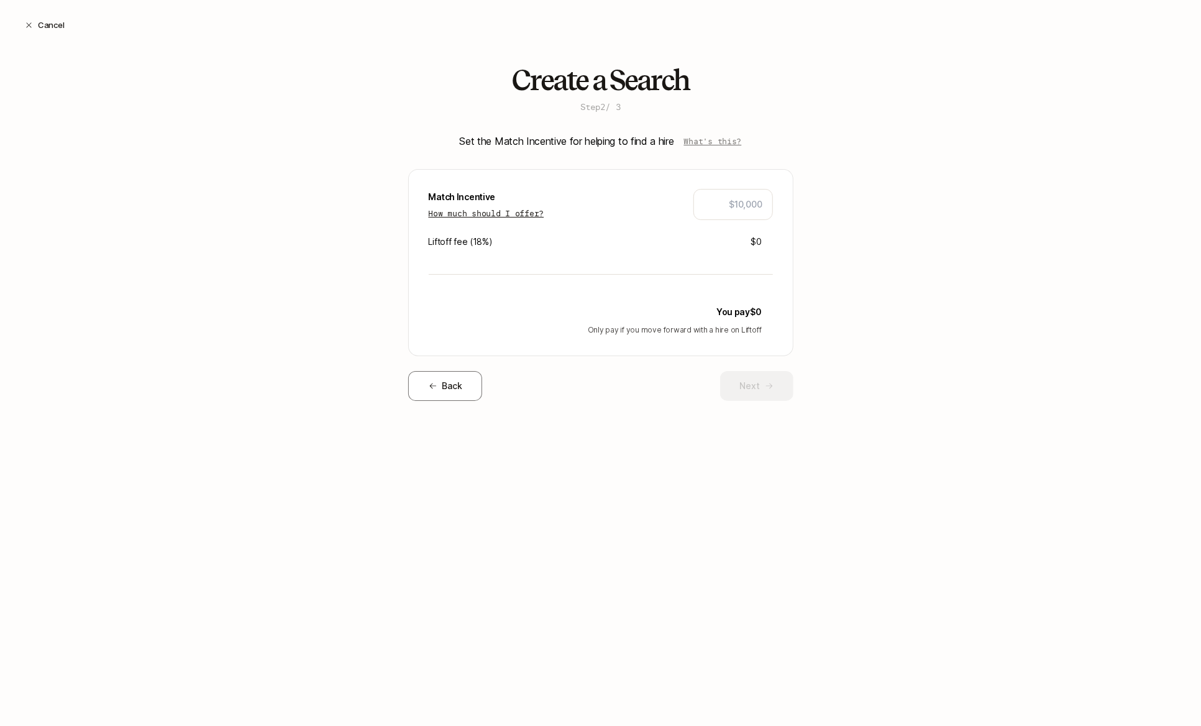
click at [511, 212] on p "How much should I offer?" at bounding box center [487, 213] width 116 height 12
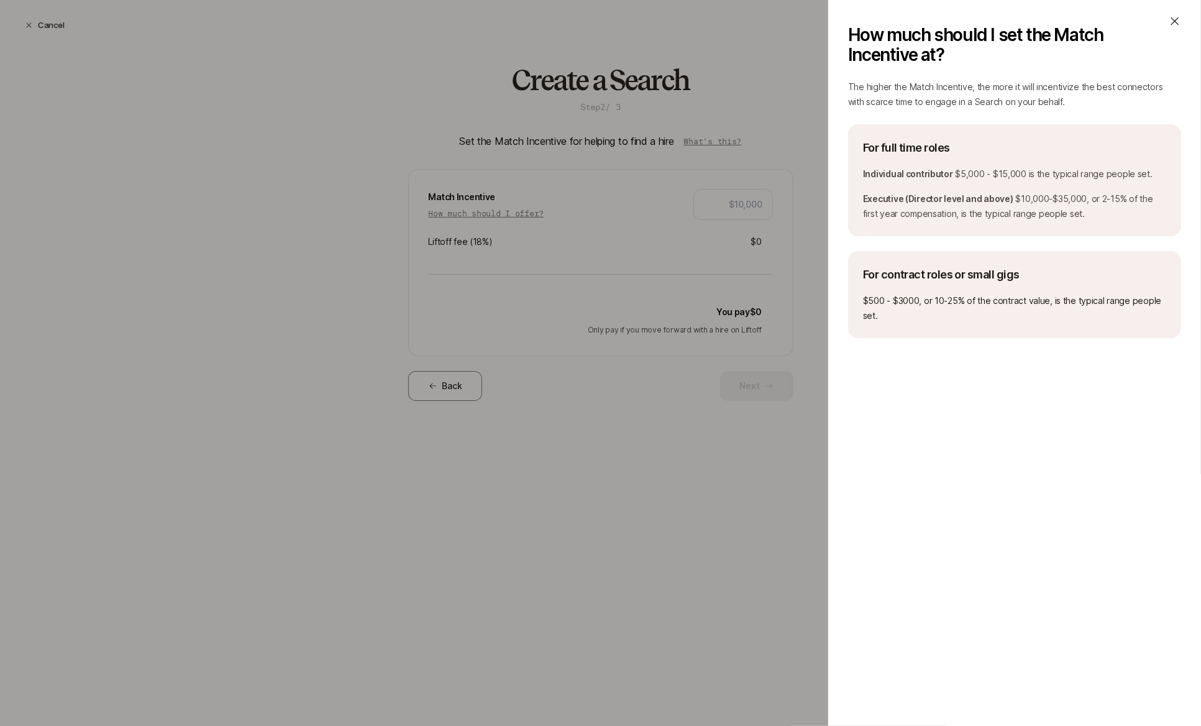
click at [1083, 37] on div "How much should I set the Match Incentive at?" at bounding box center [1014, 40] width 333 height 50
click at [1083, 16] on icon at bounding box center [1175, 21] width 12 height 12
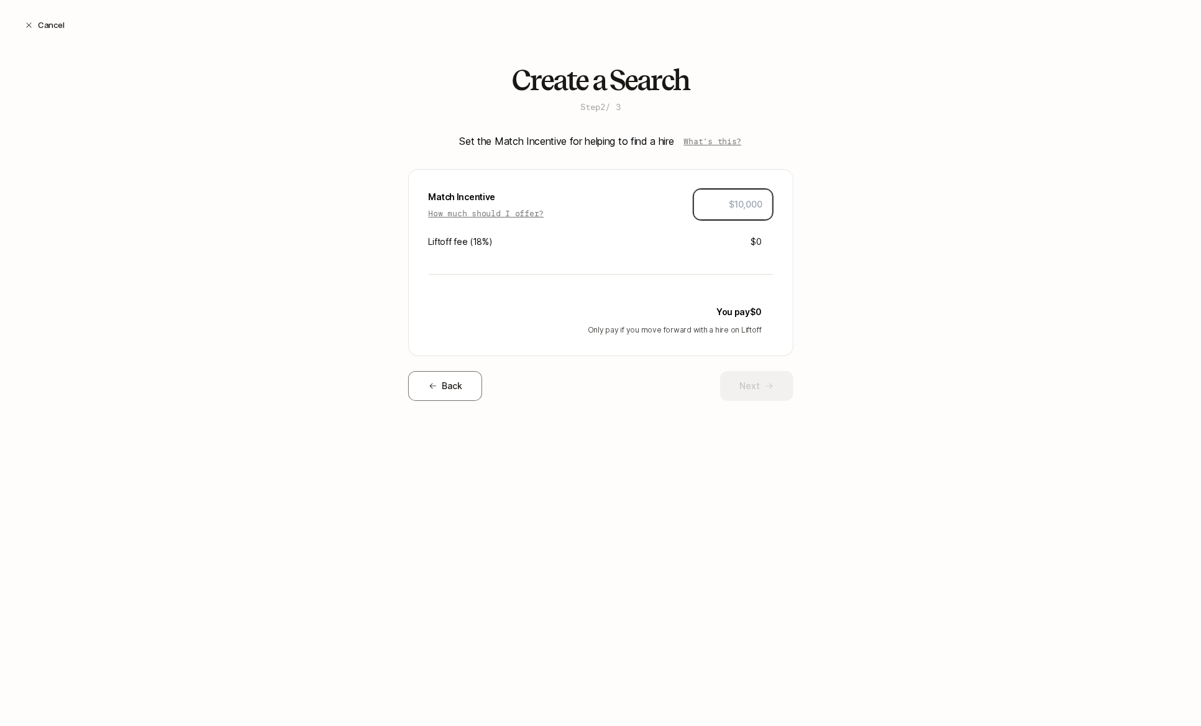
click at [746, 199] on input "text" at bounding box center [733, 204] width 58 height 15
type input "$20,000"
click at [854, 284] on div "Create a Search Step 2 / 3 Set the Match Incentive for helping to find a hire W…" at bounding box center [600, 253] width 1201 height 376
click at [741, 381] on button "Next" at bounding box center [756, 386] width 73 height 30
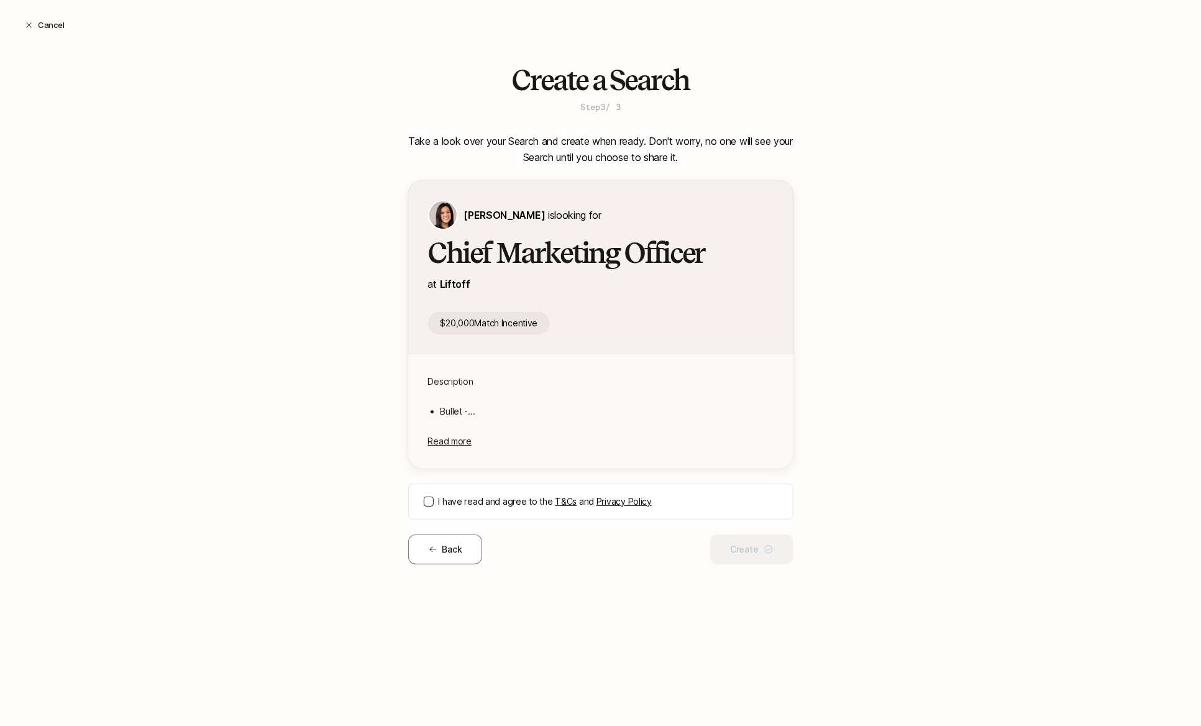
click at [429, 500] on button "I have read and agree to the T&Cs and Privacy Policy" at bounding box center [429, 501] width 10 height 10
click at [775, 550] on button "Create" at bounding box center [751, 549] width 83 height 30
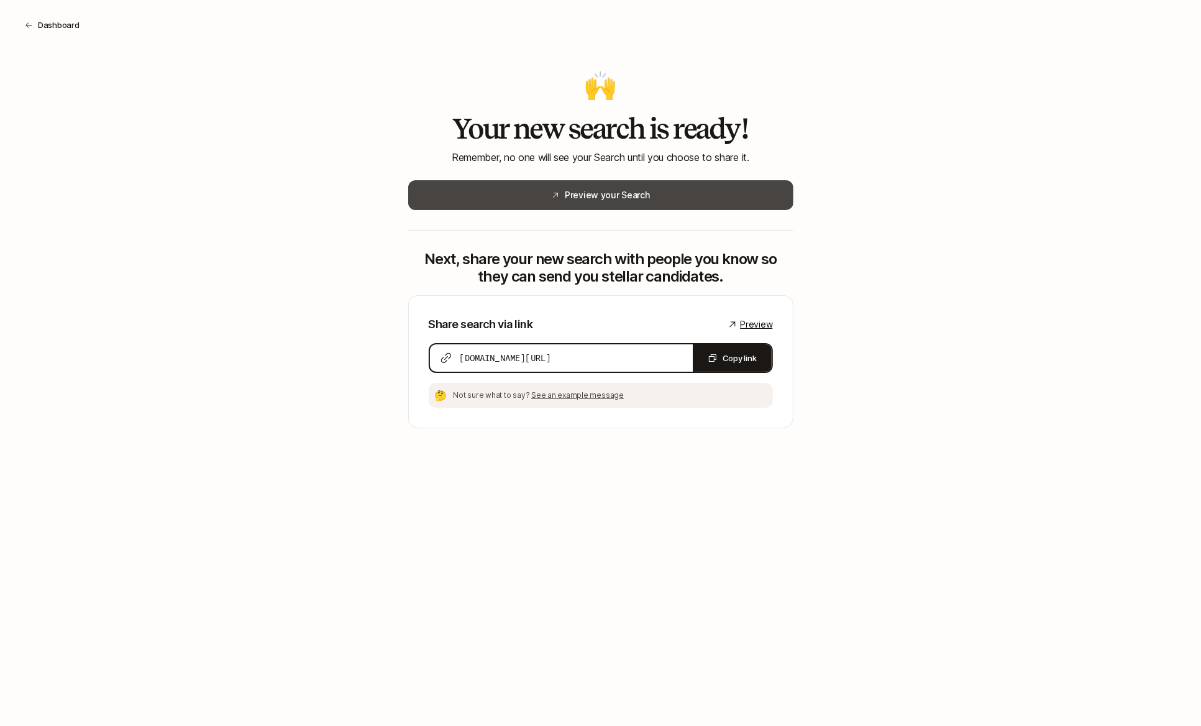
click at [699, 201] on button "Preview your Search" at bounding box center [600, 195] width 385 height 30
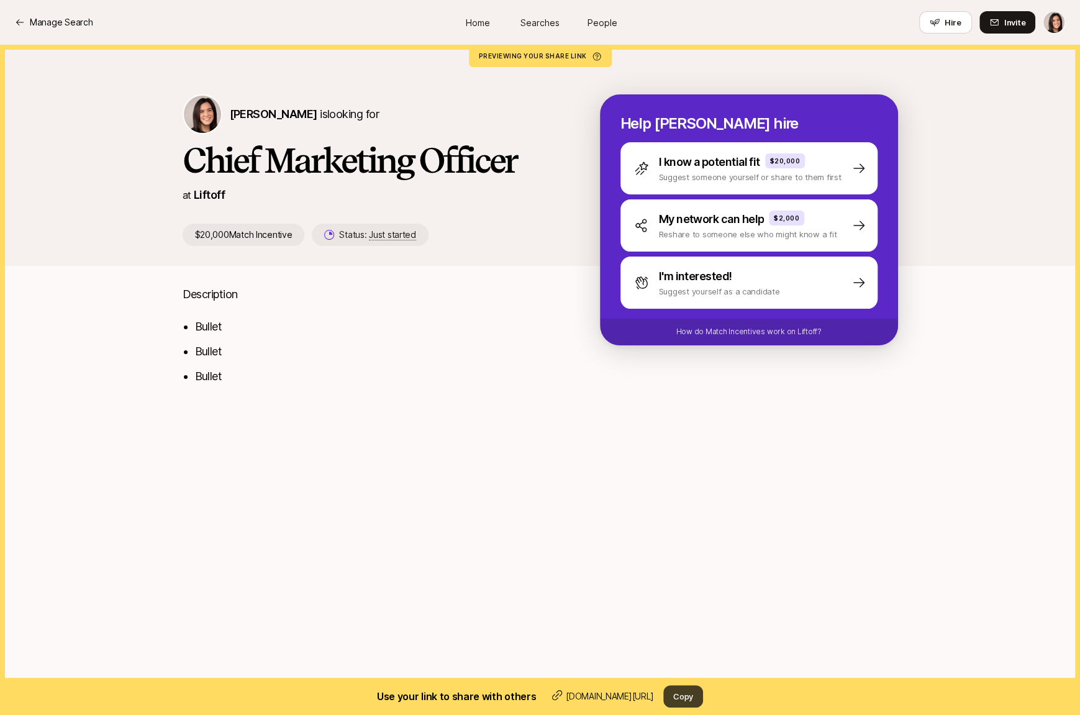
click at [688, 692] on button "Copy" at bounding box center [684, 696] width 40 height 22
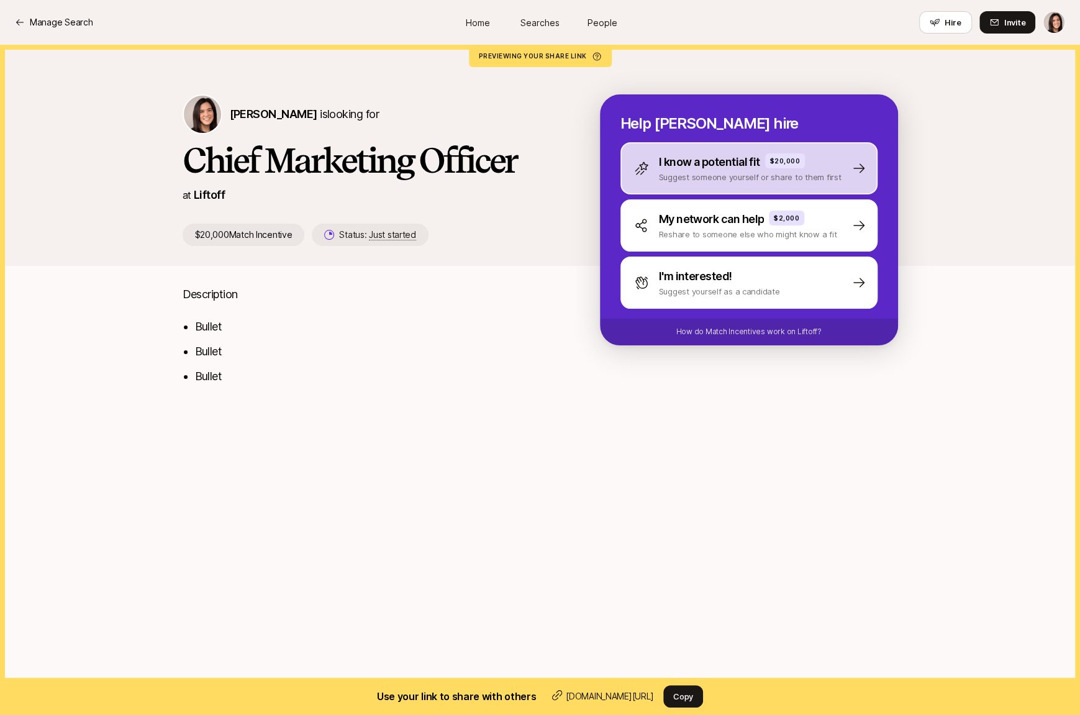
click at [637, 181] on div "I know a potential fit $20,000 Suggest someone yourself or share to them first" at bounding box center [738, 168] width 208 height 30
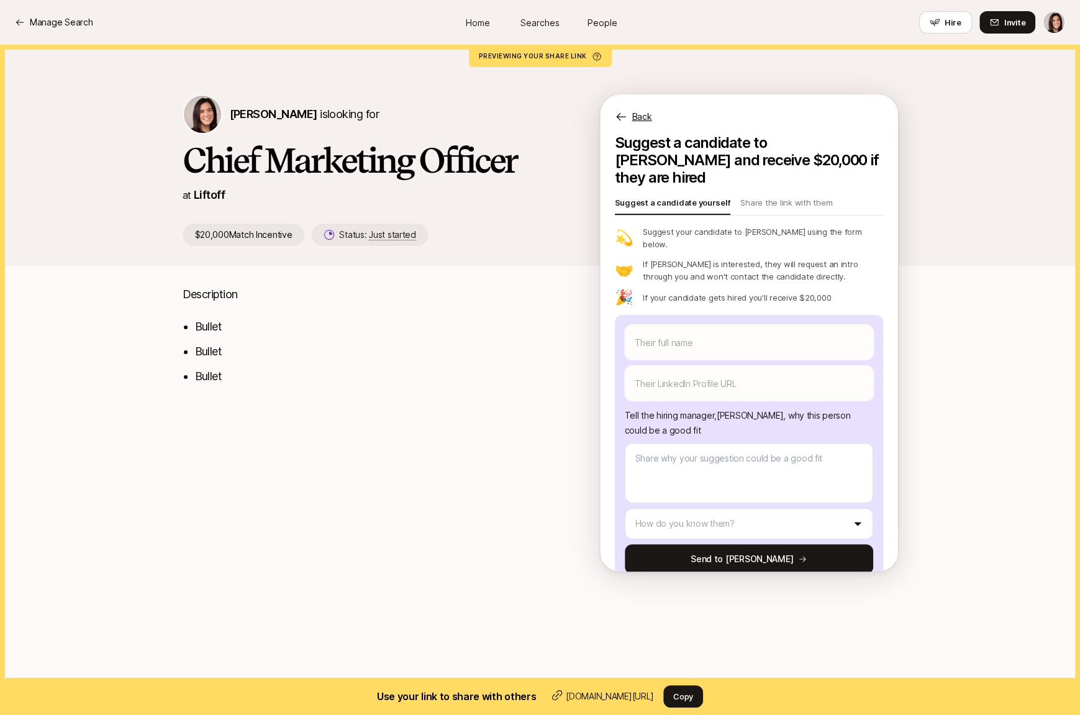
click at [643, 116] on p "Back" at bounding box center [642, 116] width 20 height 15
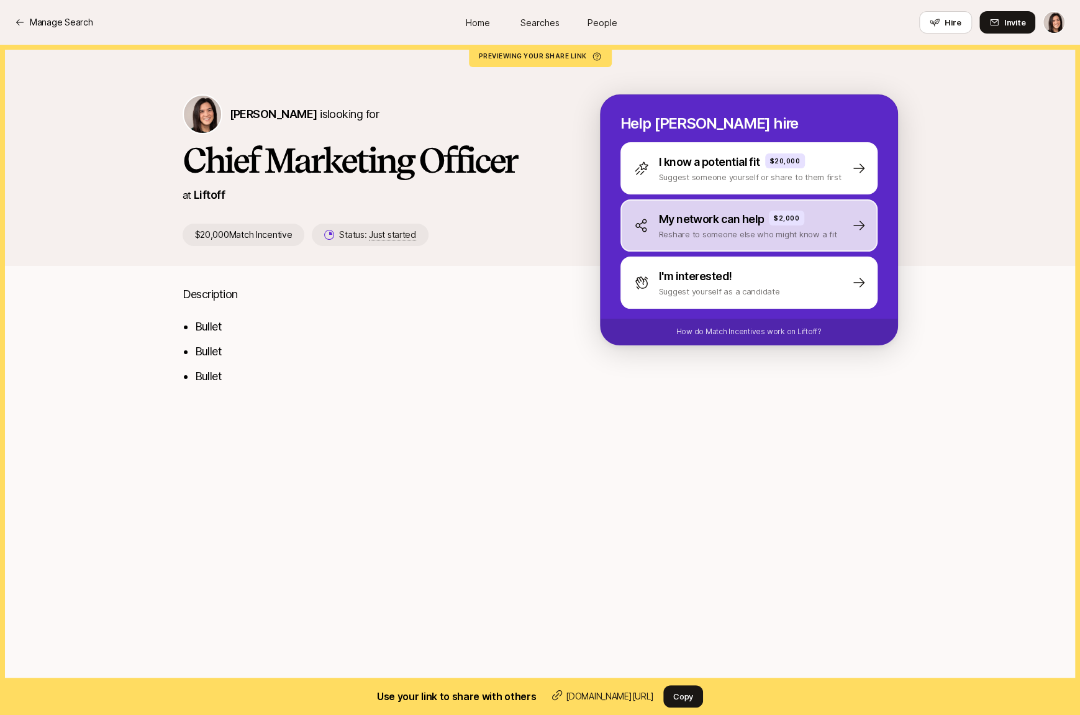
click at [690, 244] on div "My network can help $2,000 Reshare to someone else who might know a fit" at bounding box center [749, 225] width 257 height 52
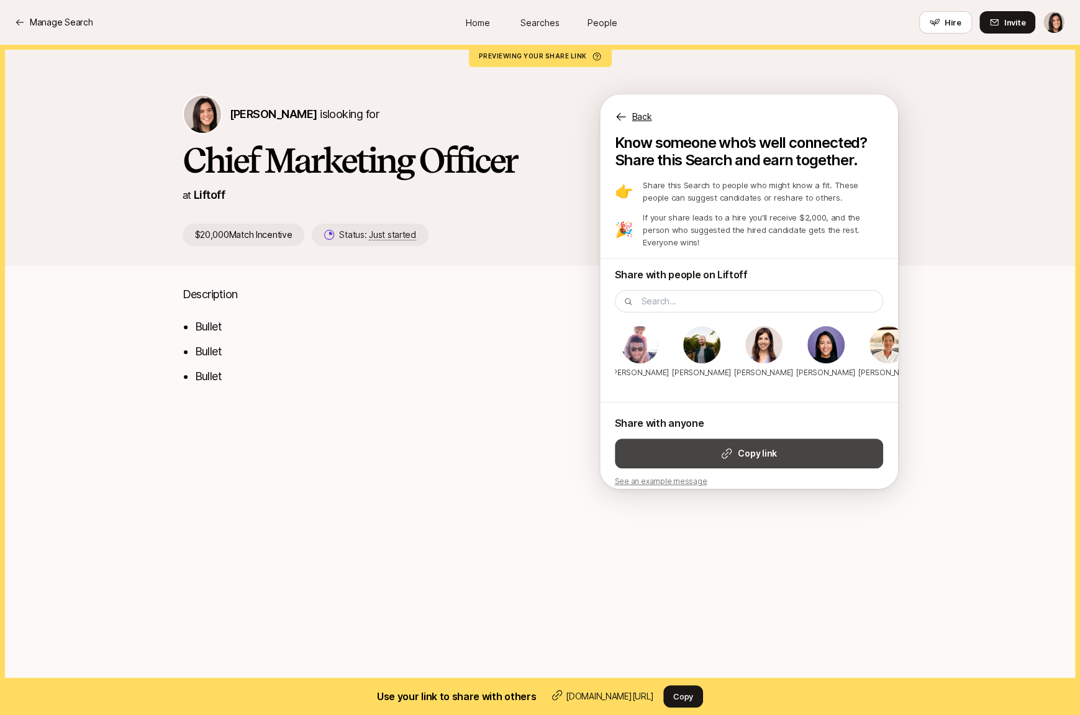
click at [693, 445] on button "Copy link" at bounding box center [749, 454] width 268 height 30
click at [650, 122] on p "Back" at bounding box center [642, 116] width 20 height 15
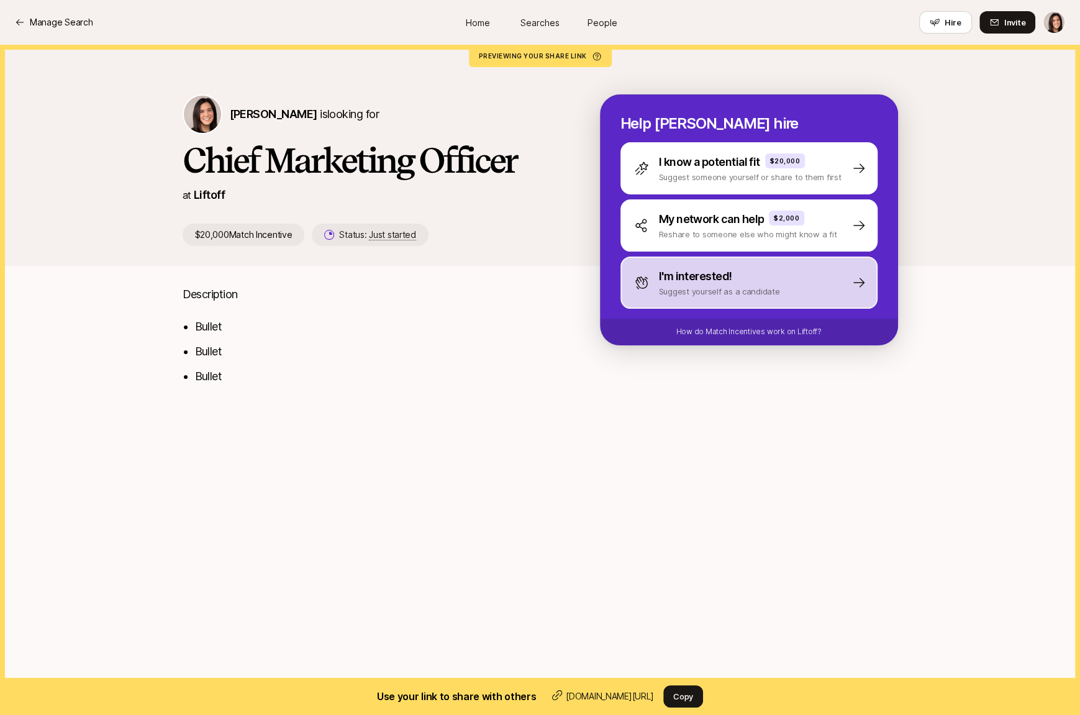
click at [688, 303] on div "I'm interested! Suggest yourself as a candidate" at bounding box center [749, 283] width 257 height 52
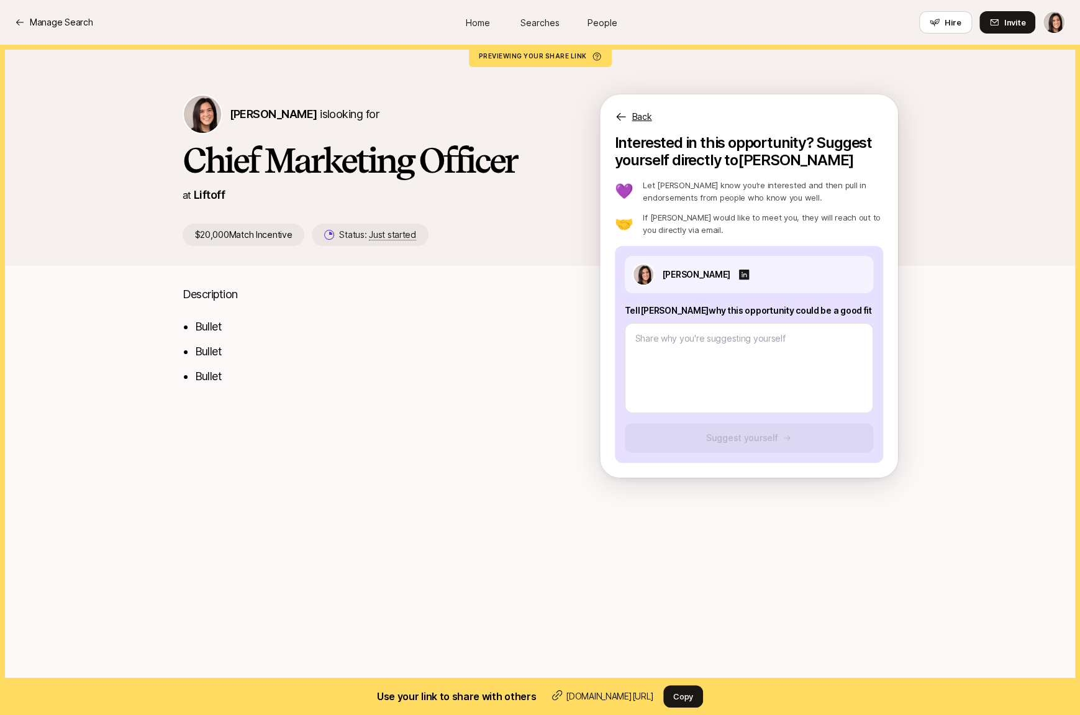
click at [641, 122] on p "Back" at bounding box center [642, 116] width 20 height 15
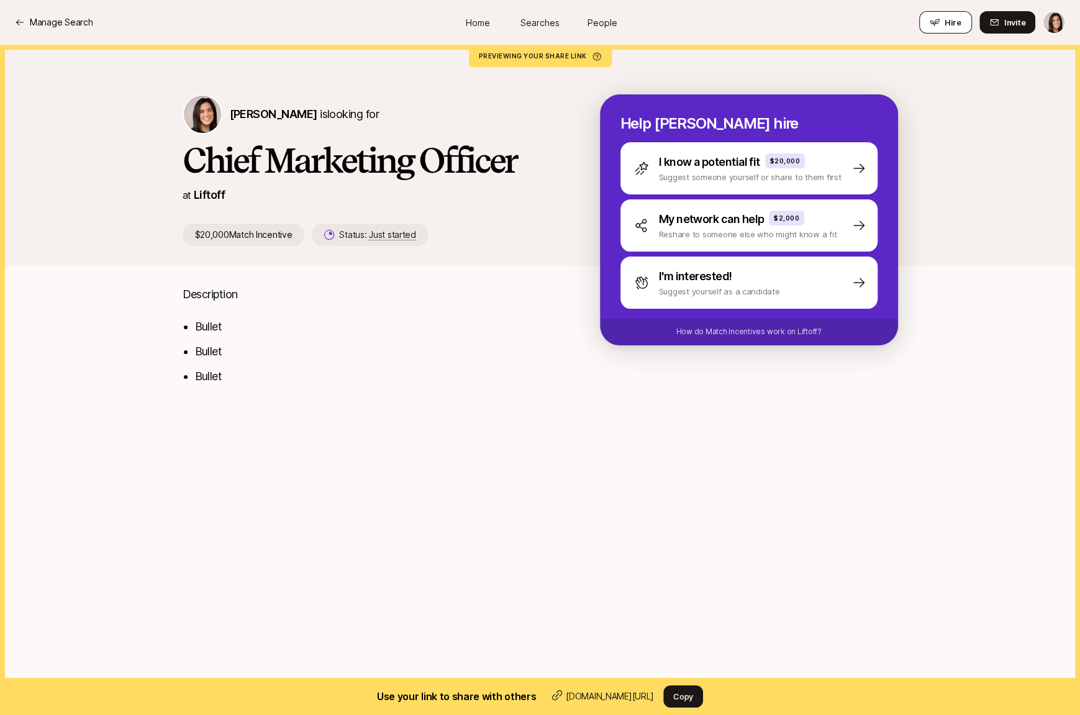
click at [962, 27] on button "Hire" at bounding box center [945, 22] width 53 height 22
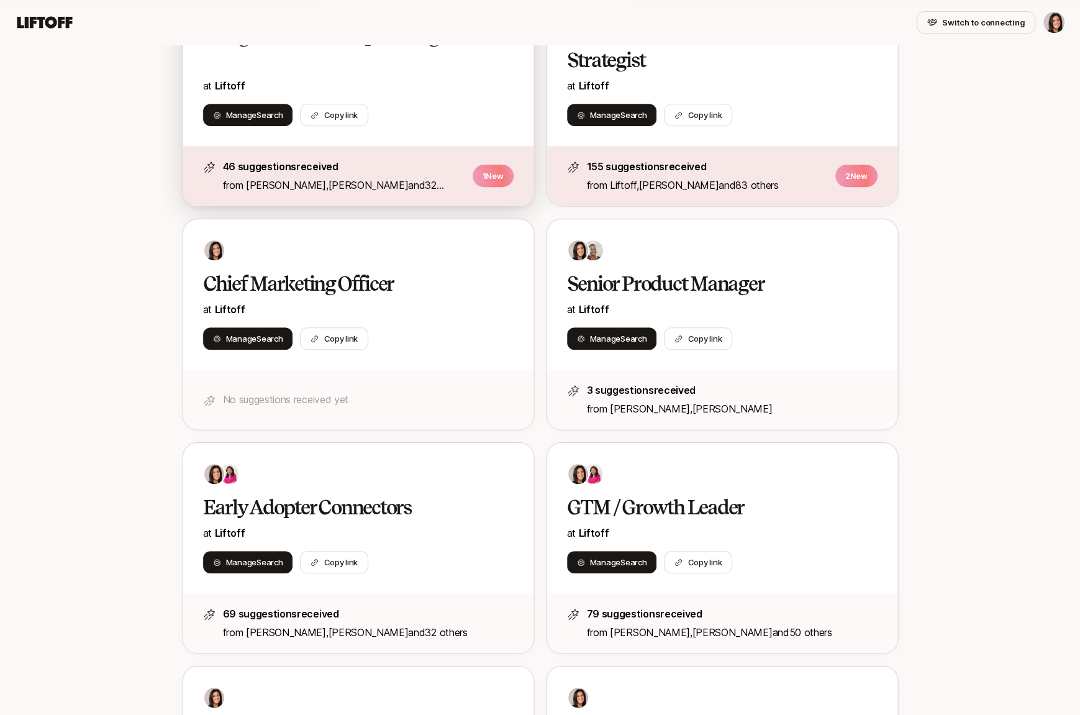
scroll to position [432, 0]
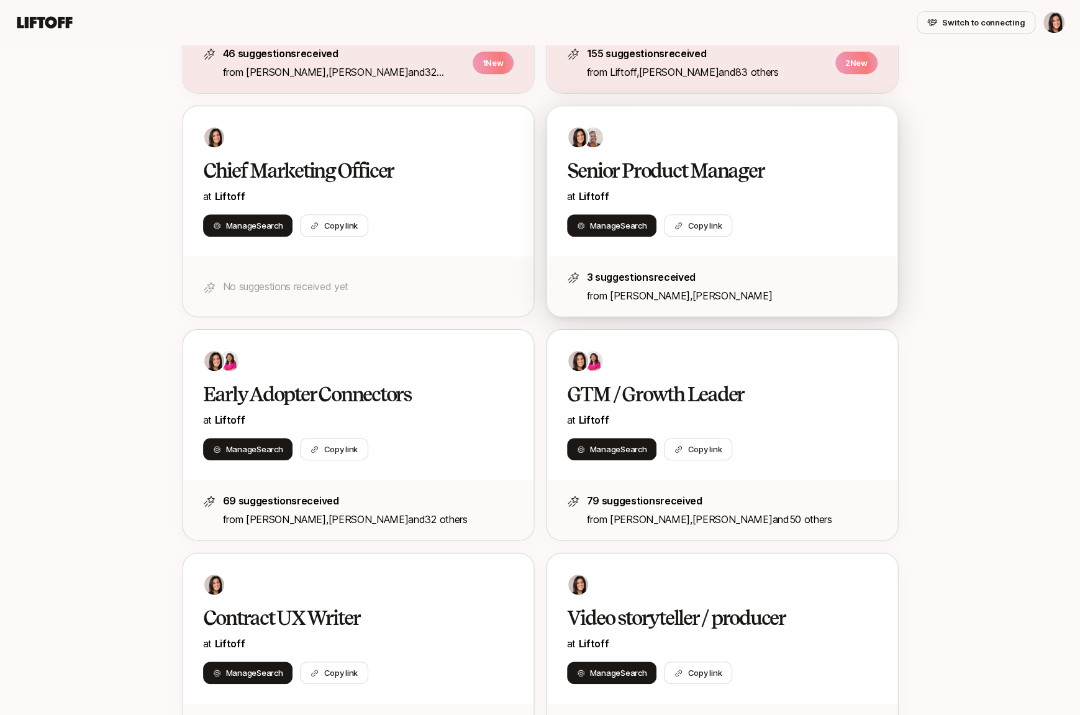
click at [651, 153] on div "Senior Product Manager at Liftoff Manage Search Copy link" at bounding box center [722, 181] width 350 height 150
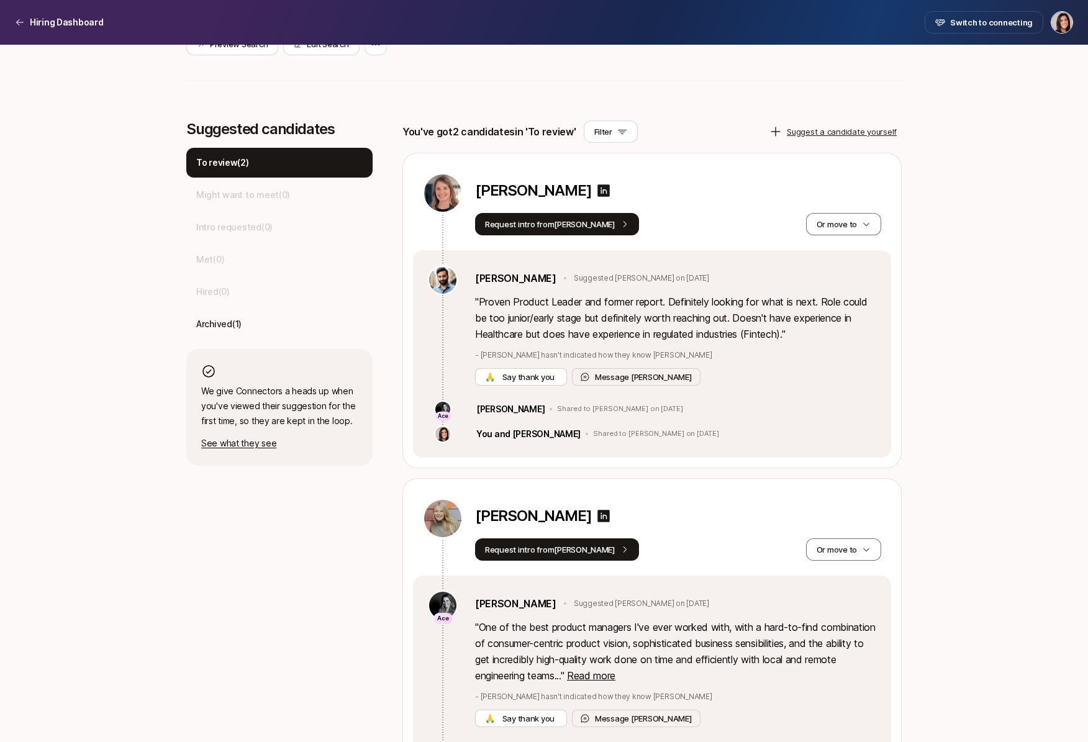
scroll to position [336, 0]
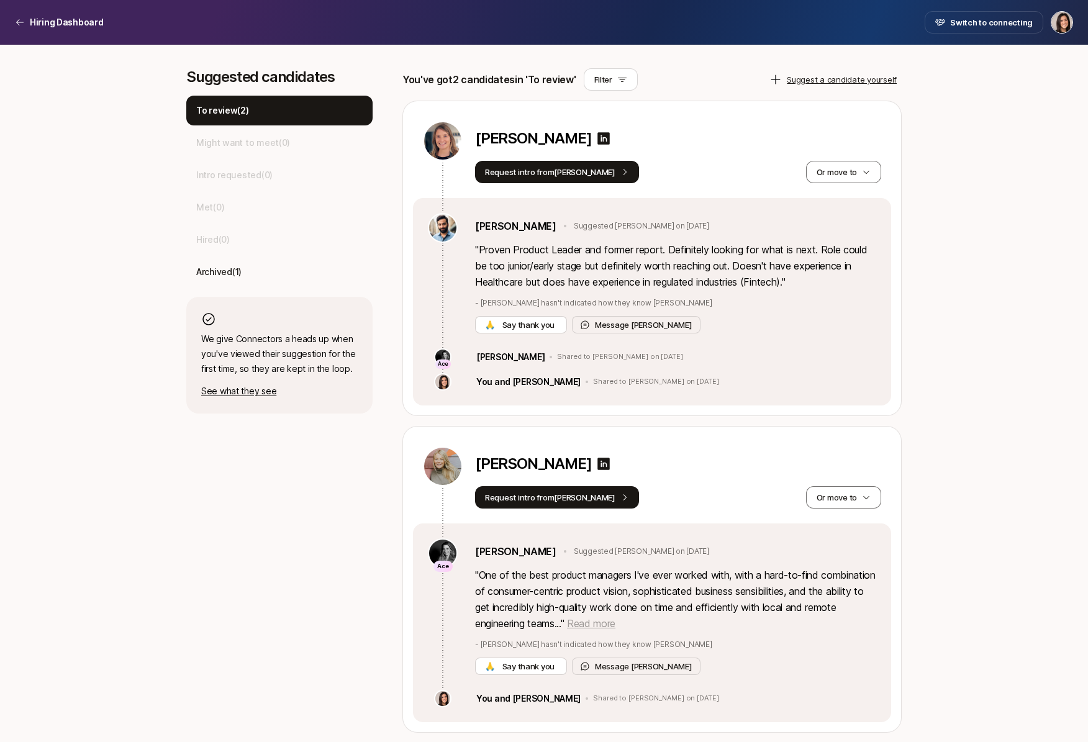
click at [616, 619] on span "Read more" at bounding box center [591, 624] width 48 height 12
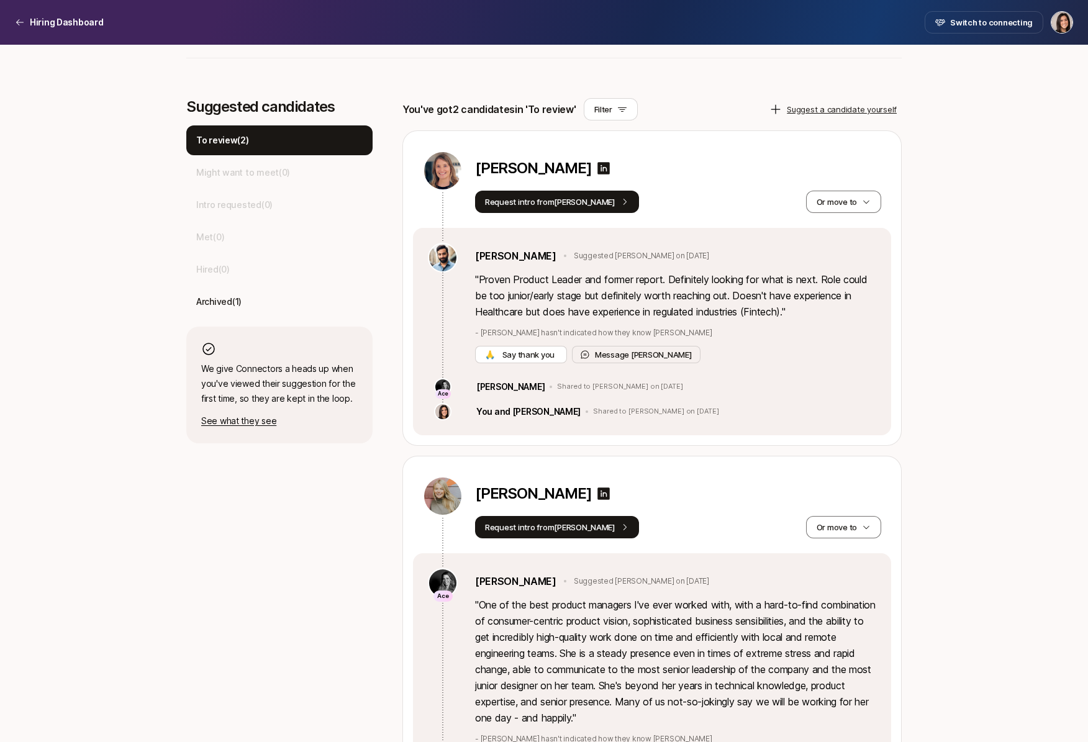
scroll to position [297, 0]
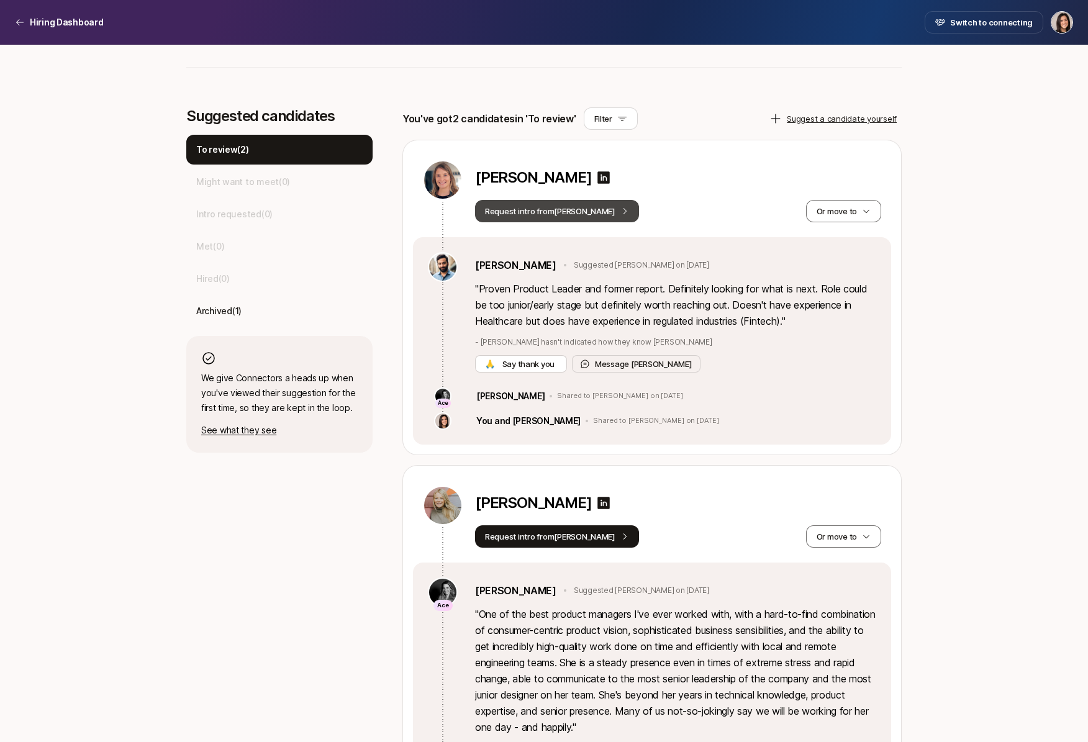
click at [573, 218] on button "Request intro from [PERSON_NAME]" at bounding box center [557, 211] width 164 height 22
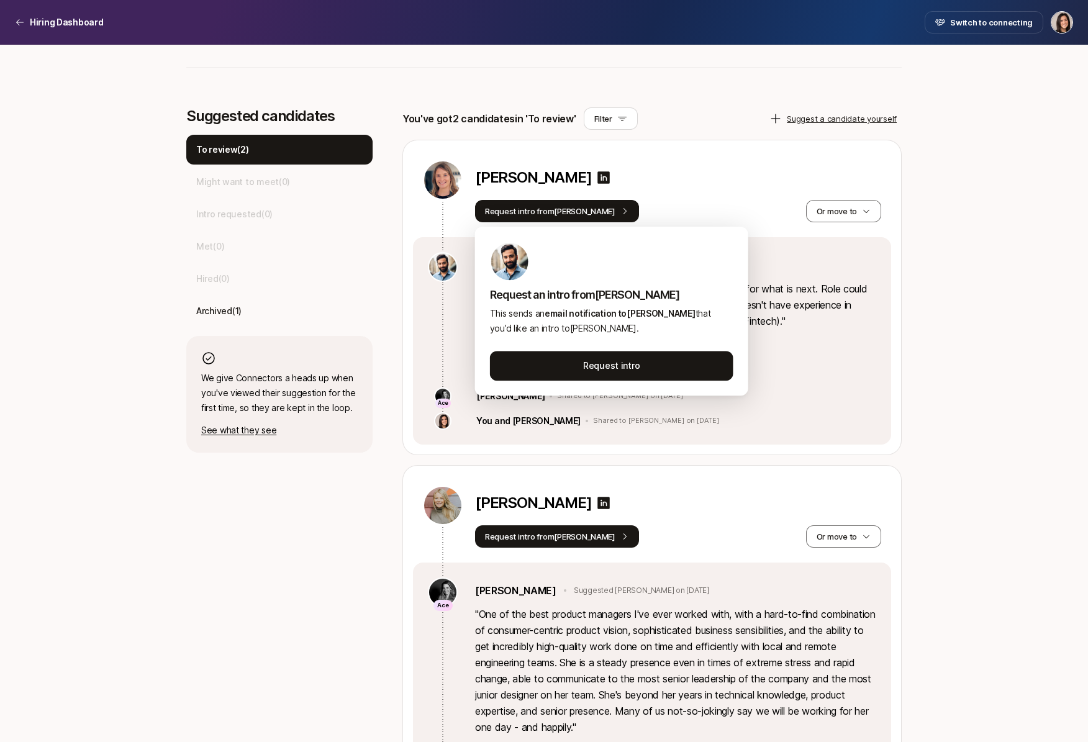
click at [593, 419] on p "Shared to [PERSON_NAME] on [DATE]" at bounding box center [655, 421] width 125 height 9
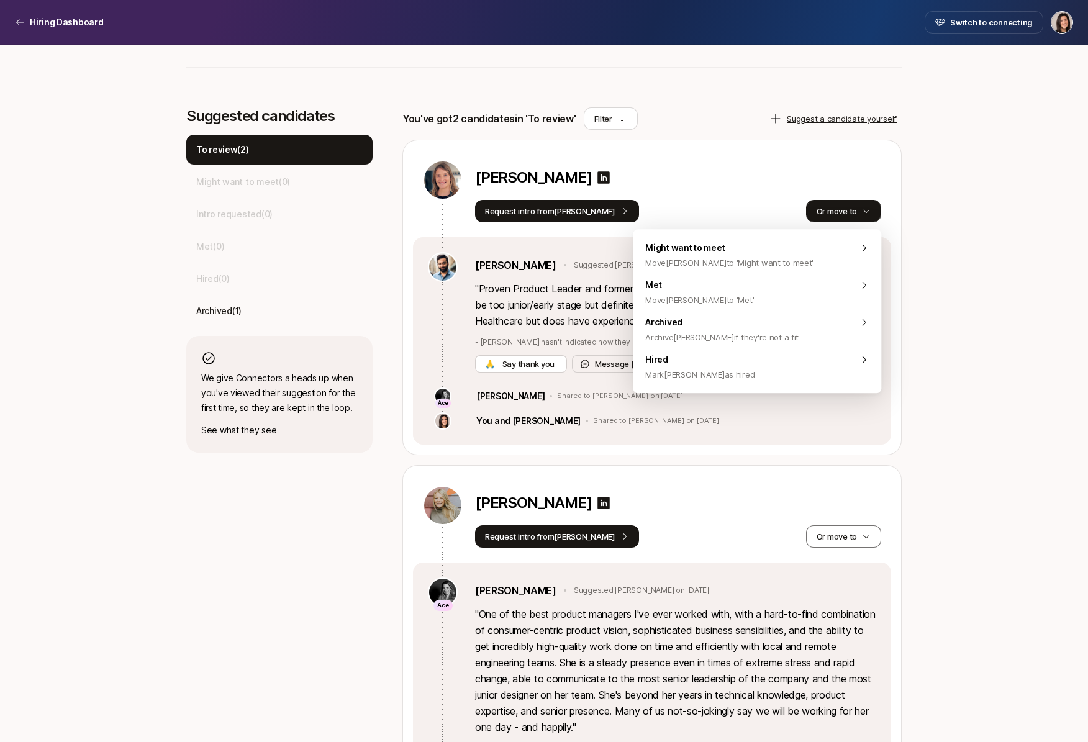
click at [840, 214] on button "Or move to" at bounding box center [843, 211] width 75 height 22
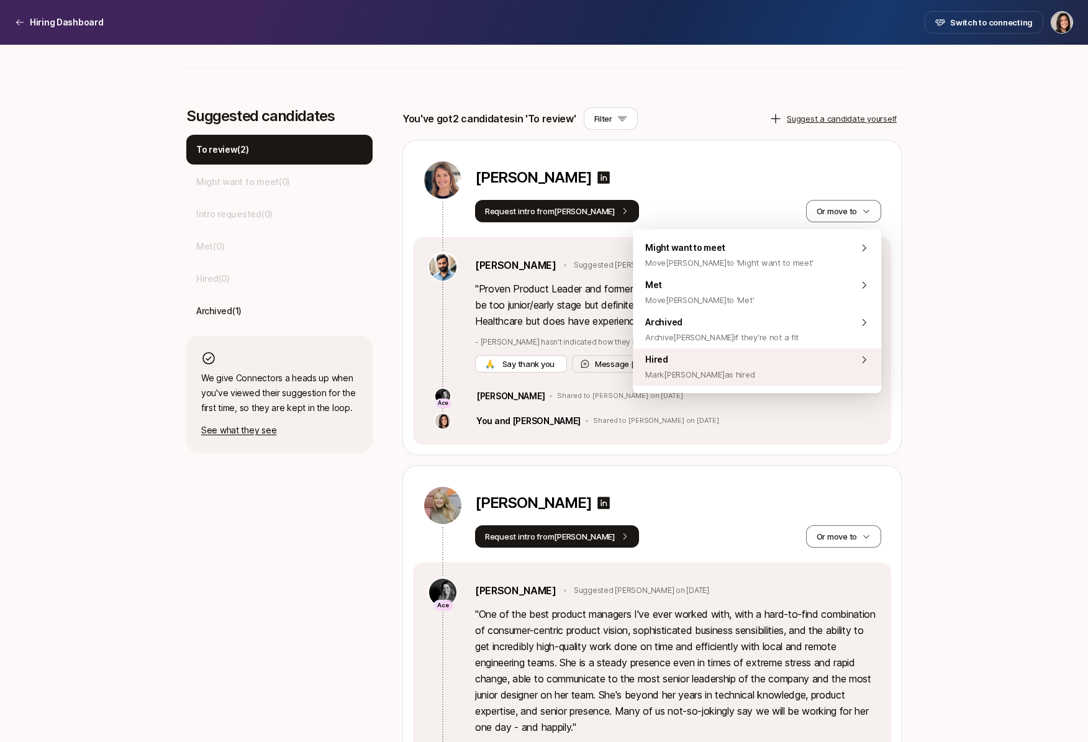
click at [804, 373] on div "Hired [PERSON_NAME] [PERSON_NAME] as hired" at bounding box center [757, 367] width 249 height 37
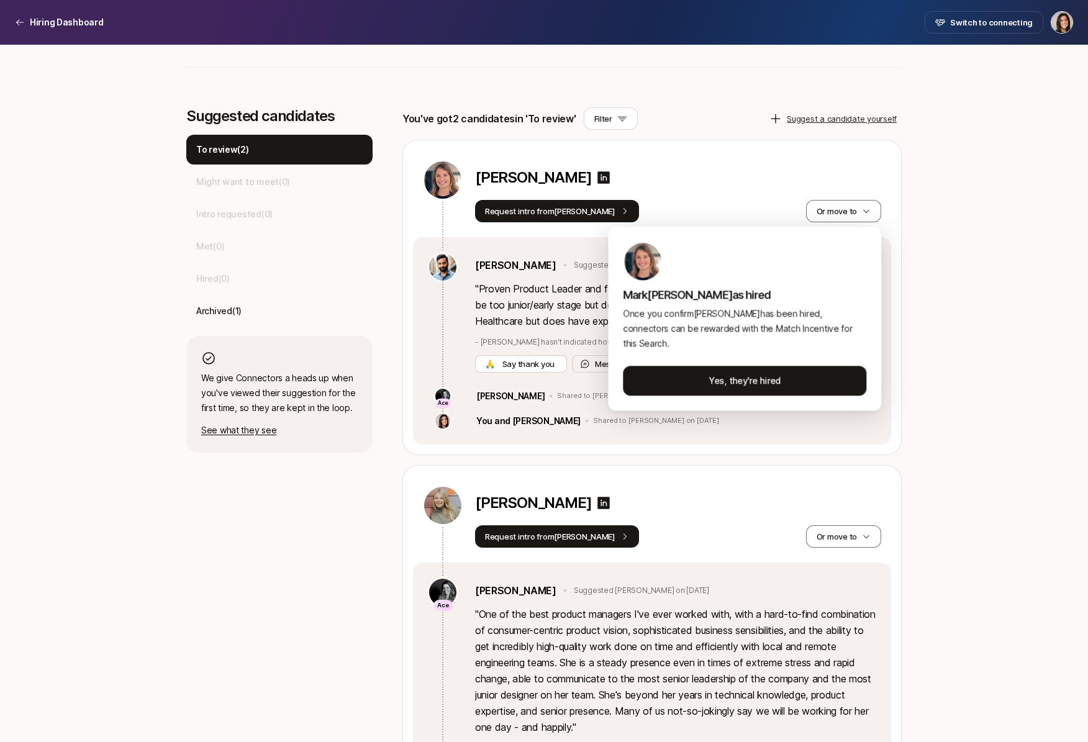
click at [798, 436] on html "Hiring Dashboard Hiring Dashboard Switch to connecting Senior Product Manager a…" at bounding box center [544, 74] width 1088 height 742
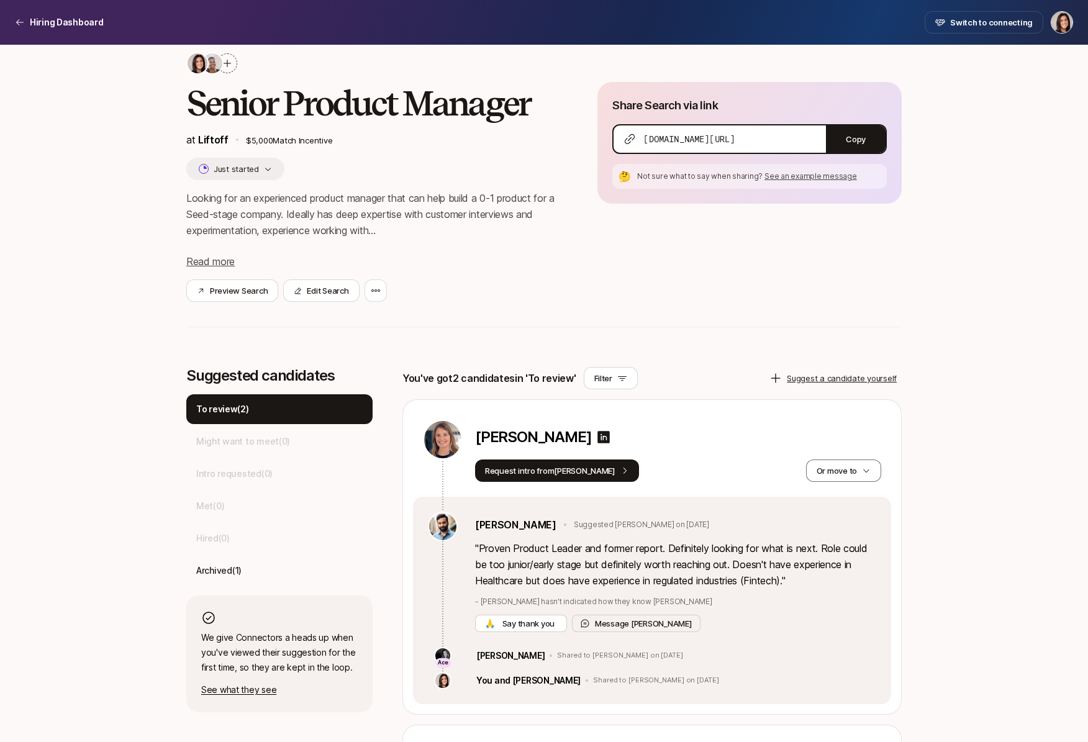
scroll to position [0, 0]
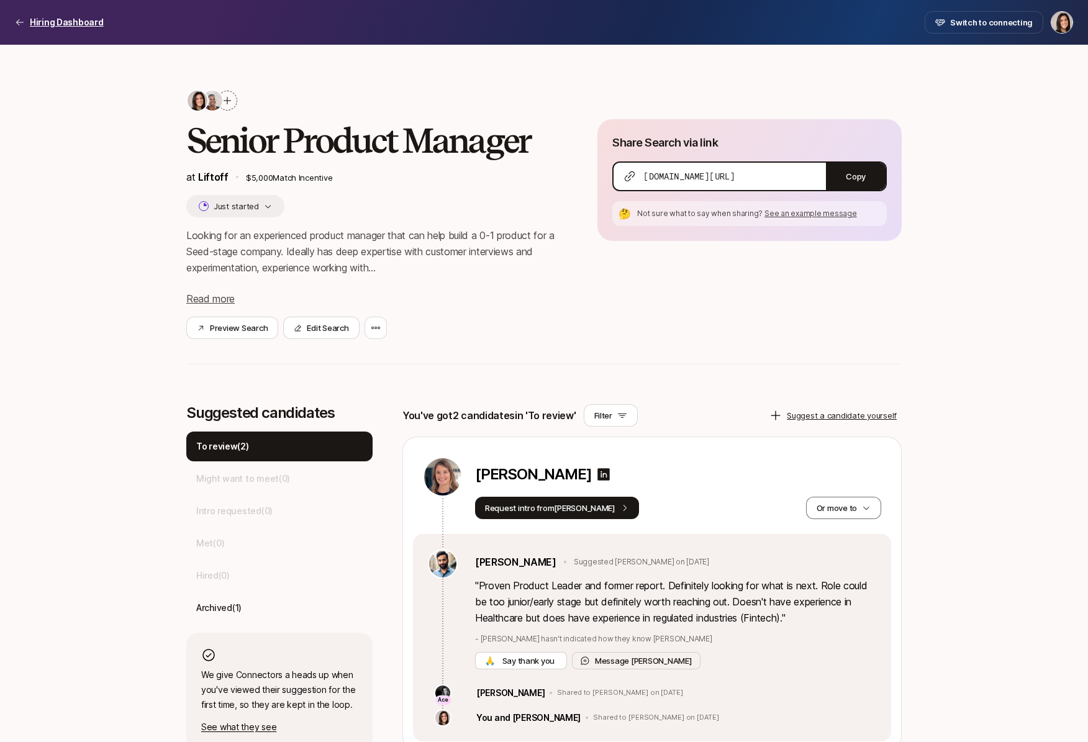
click at [86, 25] on p "Hiring Dashboard" at bounding box center [67, 22] width 74 height 15
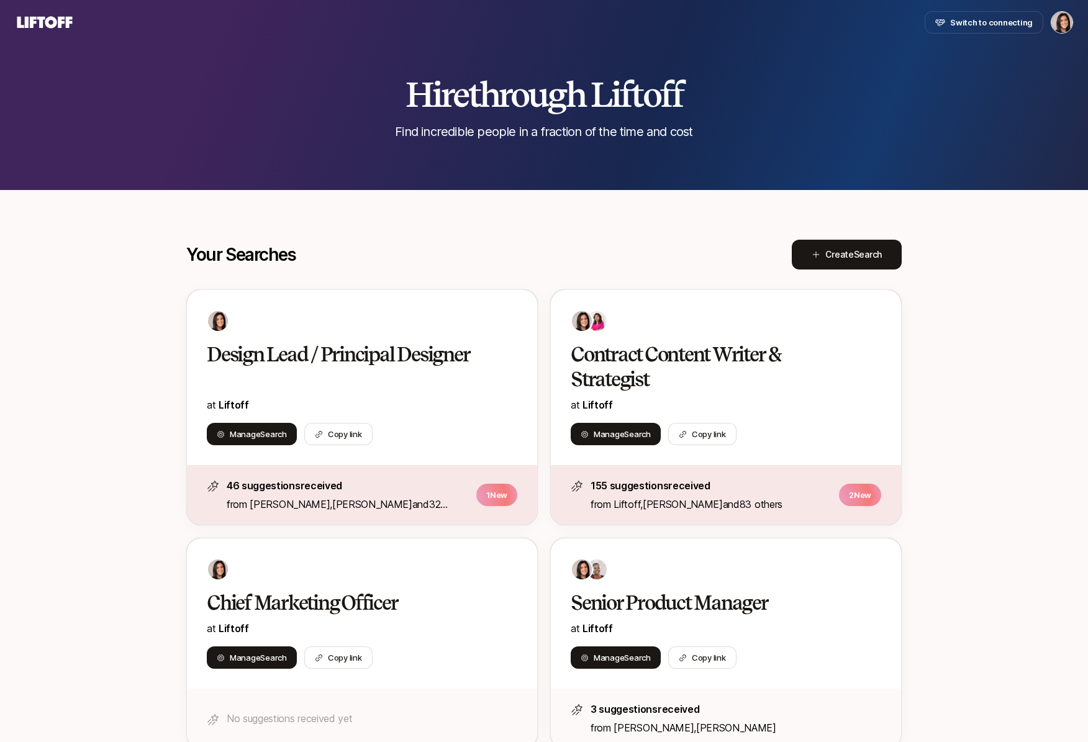
click at [62, 22] on icon at bounding box center [44, 22] width 55 height 12
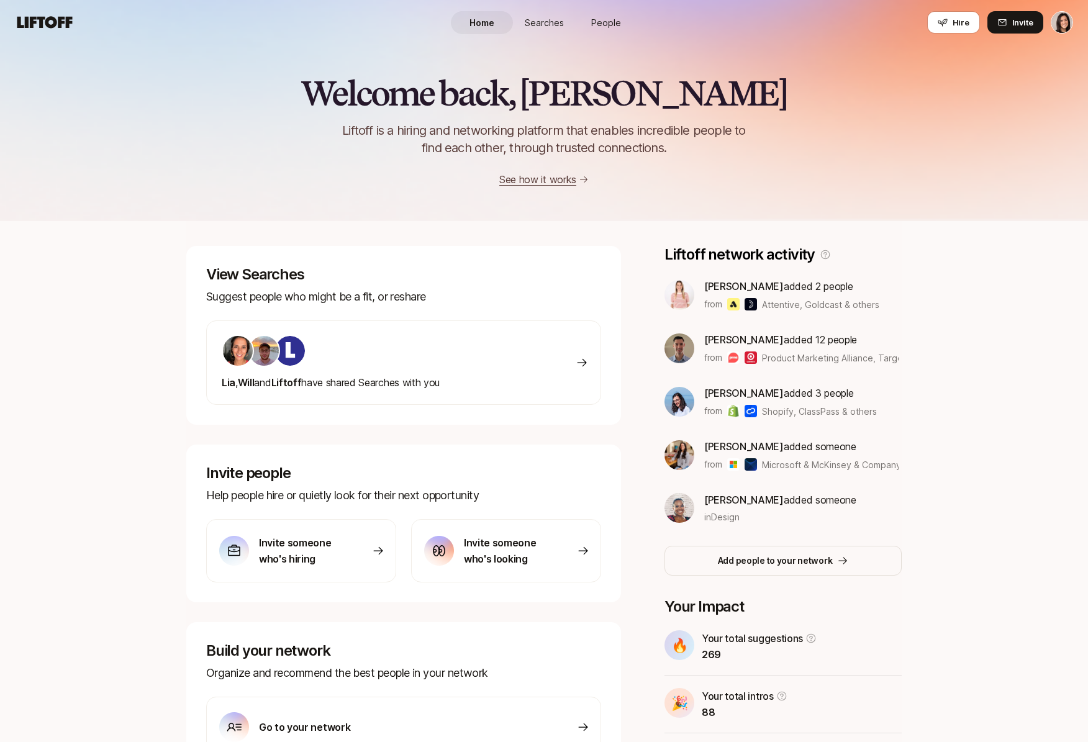
click at [531, 23] on span "Searches" at bounding box center [544, 22] width 39 height 13
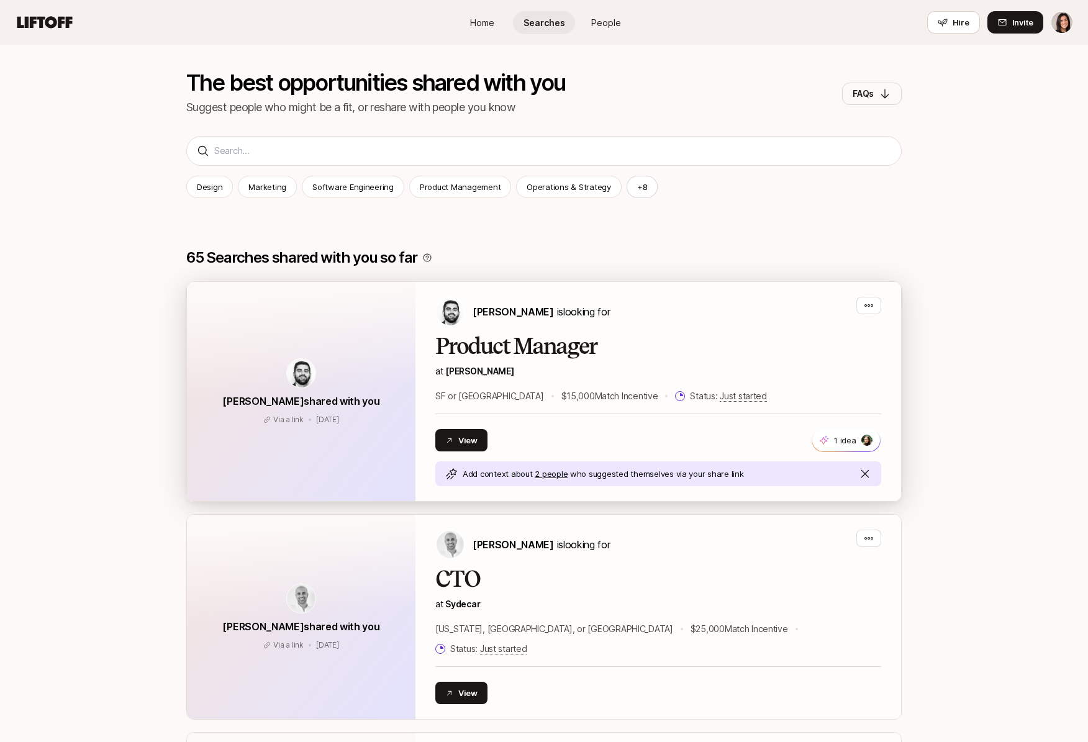
scroll to position [179, 0]
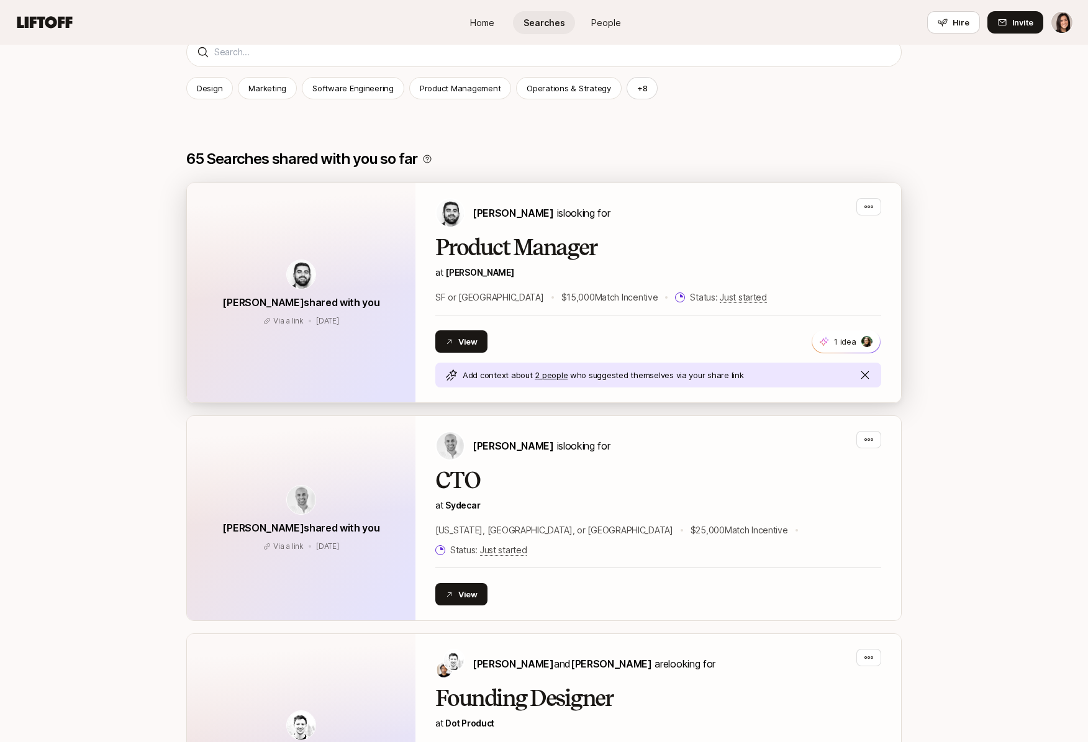
click at [573, 267] on p "at [PERSON_NAME]" at bounding box center [659, 272] width 446 height 15
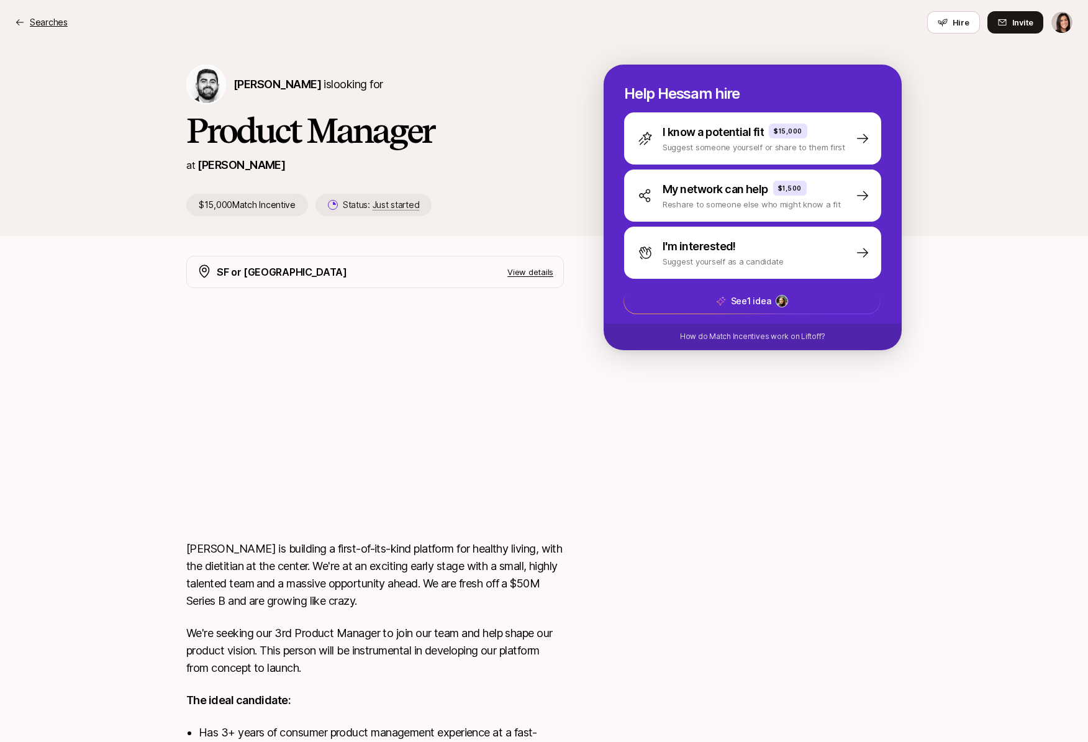
click at [62, 24] on p "Searches" at bounding box center [49, 22] width 38 height 15
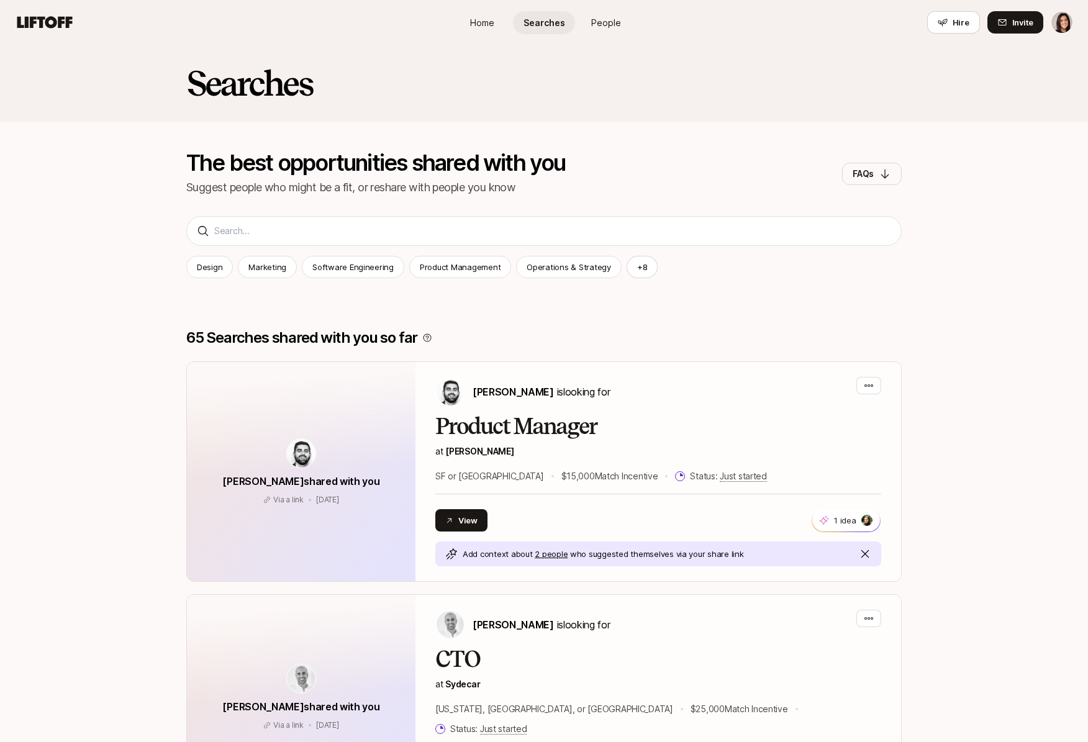
click at [613, 25] on span "People" at bounding box center [606, 22] width 30 height 13
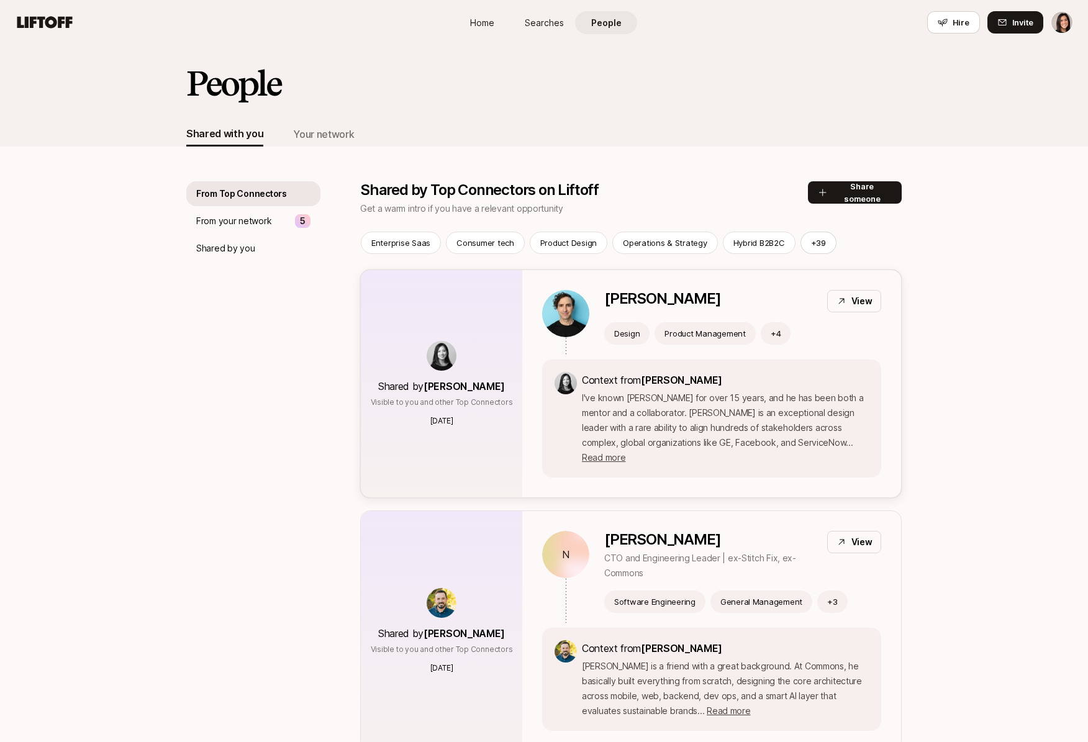
click at [679, 426] on p "I've known [PERSON_NAME] for over 15 years, and he has been both a mentor and a…" at bounding box center [725, 428] width 287 height 75
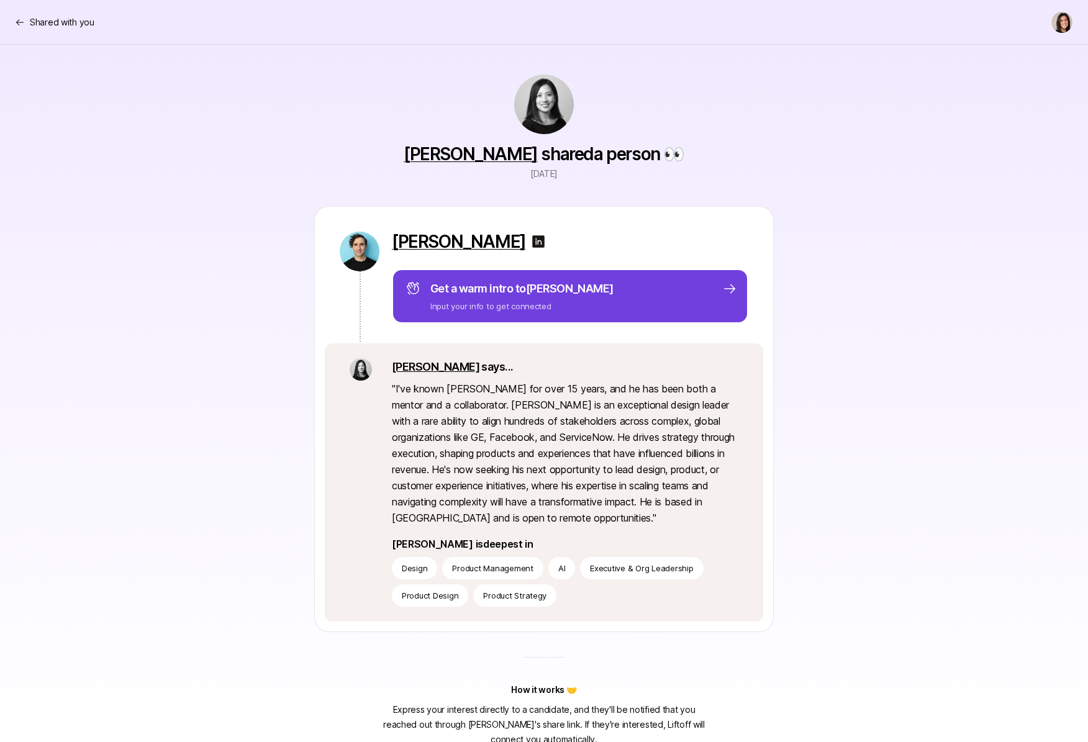
click at [611, 303] on div "Get a warm intro to [PERSON_NAME] Input your info to get connected" at bounding box center [572, 296] width 332 height 32
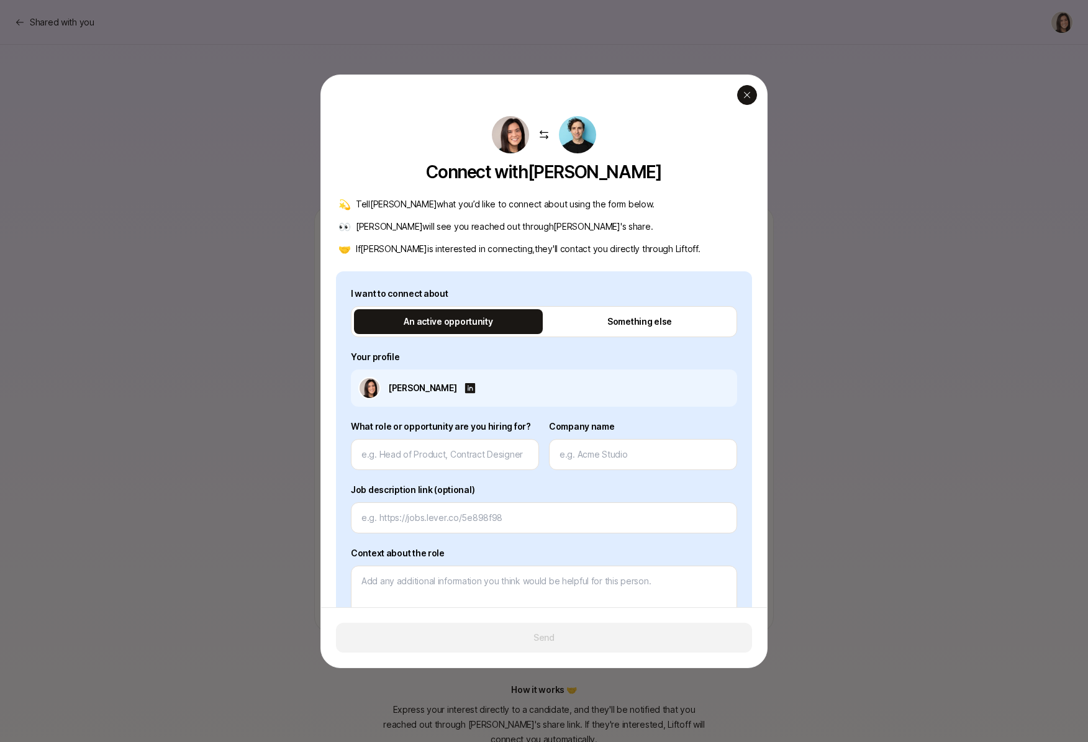
click at [748, 96] on icon "button" at bounding box center [747, 95] width 10 height 10
type textarea "x"
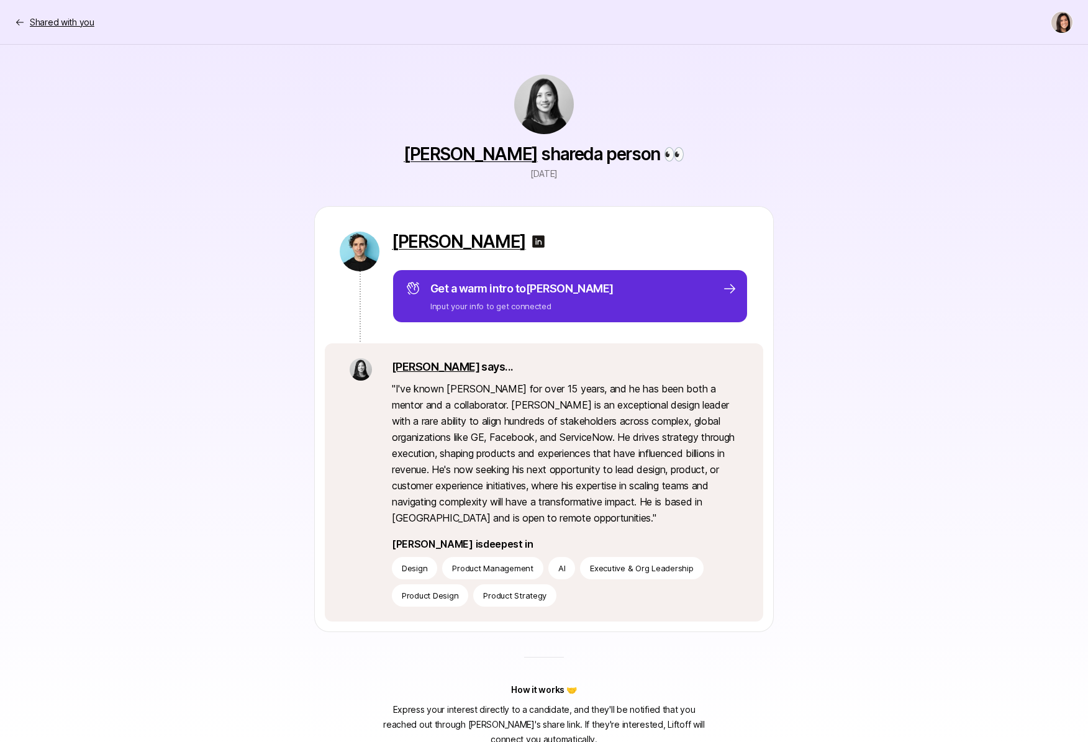
click at [78, 22] on p "Shared with you" at bounding box center [62, 22] width 65 height 15
